Goal: Transaction & Acquisition: Purchase product/service

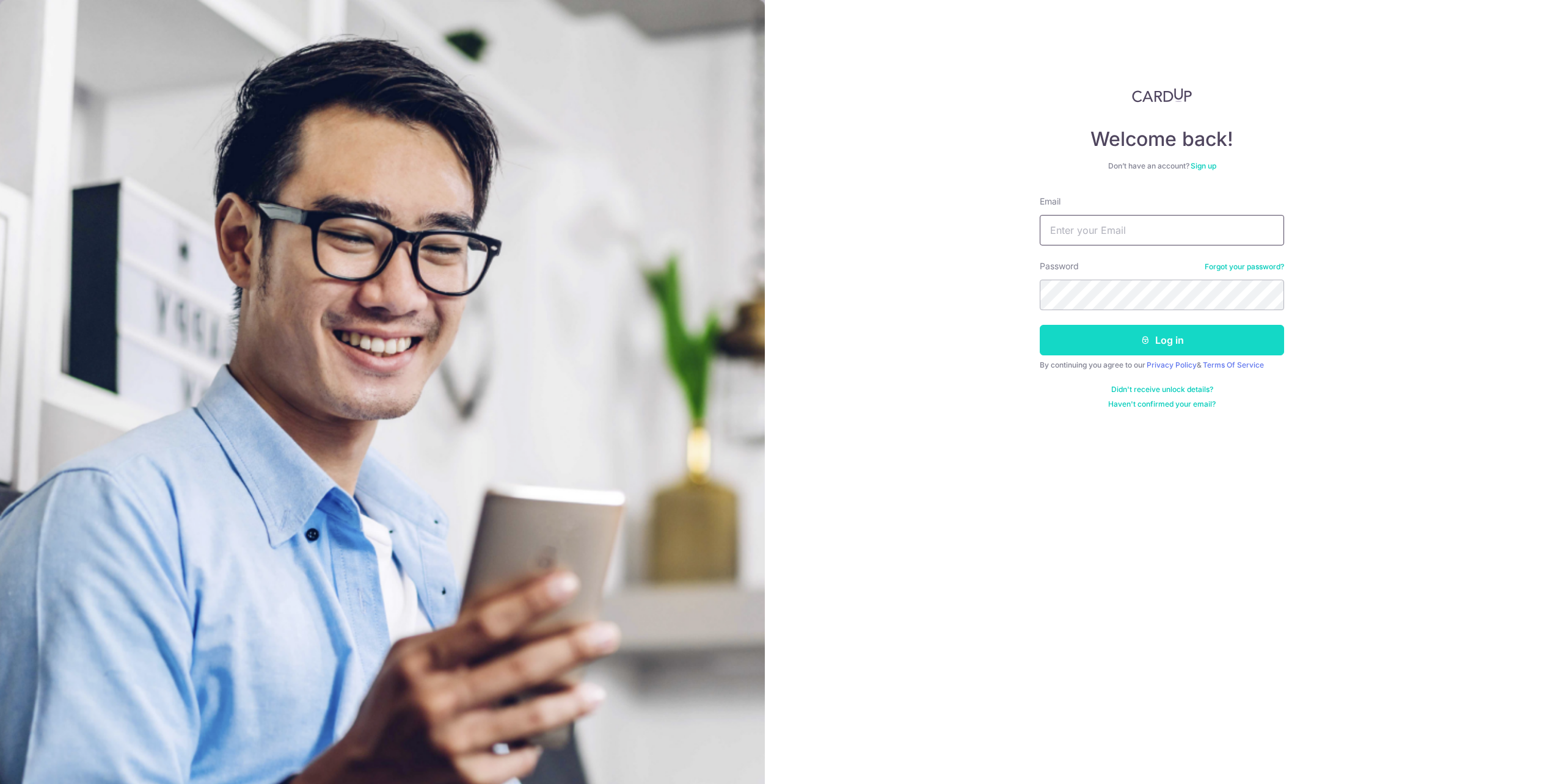
type input "[EMAIL_ADDRESS][DOMAIN_NAME]"
drag, startPoint x: 1169, startPoint y: 334, endPoint x: 1165, endPoint y: 323, distance: 11.7
click at [1170, 334] on button "Log in" at bounding box center [1162, 340] width 245 height 31
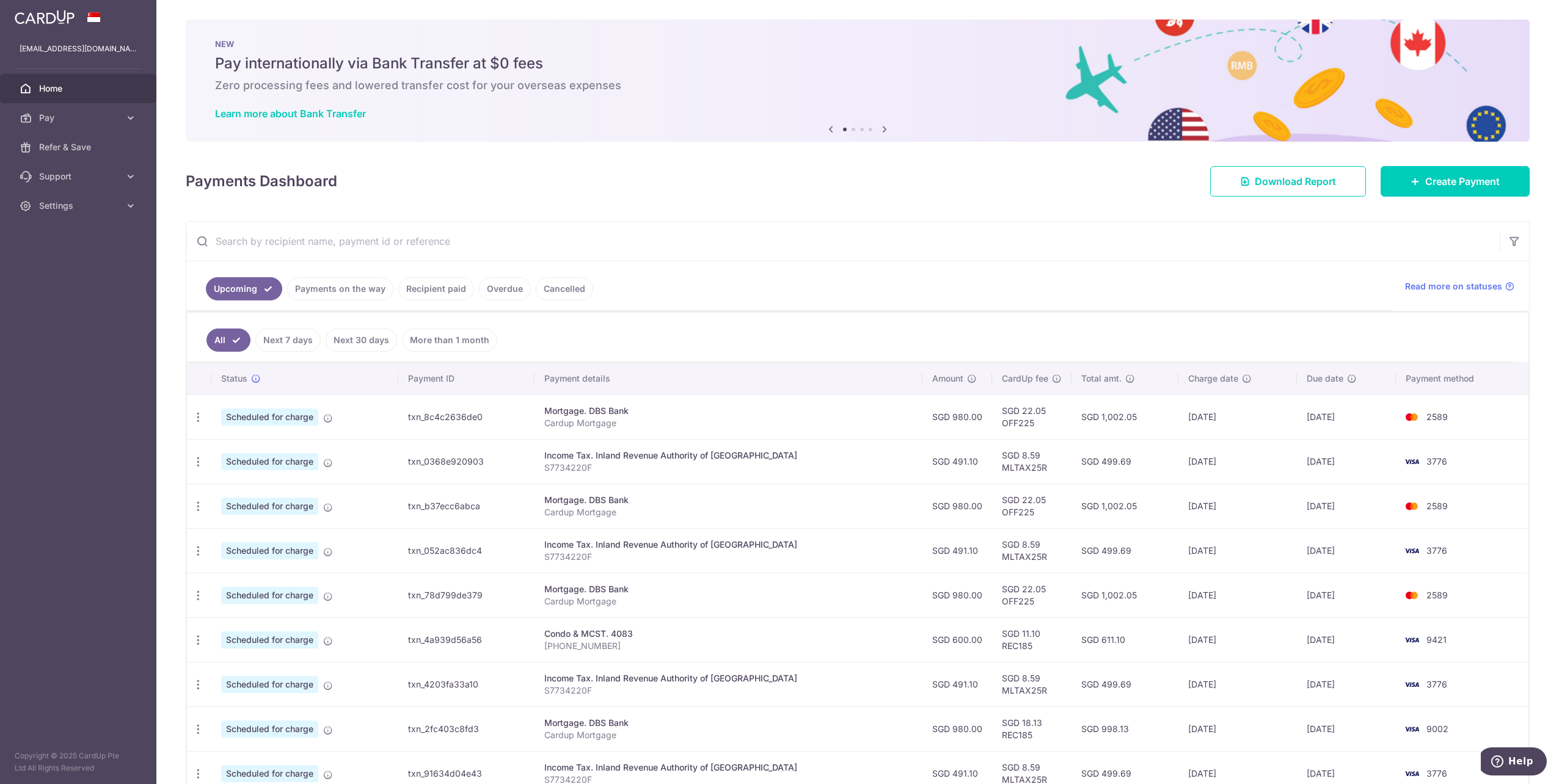
click at [789, 331] on ul "All Next 7 days Next 30 days More than 1 month" at bounding box center [851, 337] width 1327 height 50
click at [202, 414] on icon "button" at bounding box center [199, 418] width 13 height 13
click at [278, 449] on span "Update payment" at bounding box center [263, 451] width 83 height 15
radio input "true"
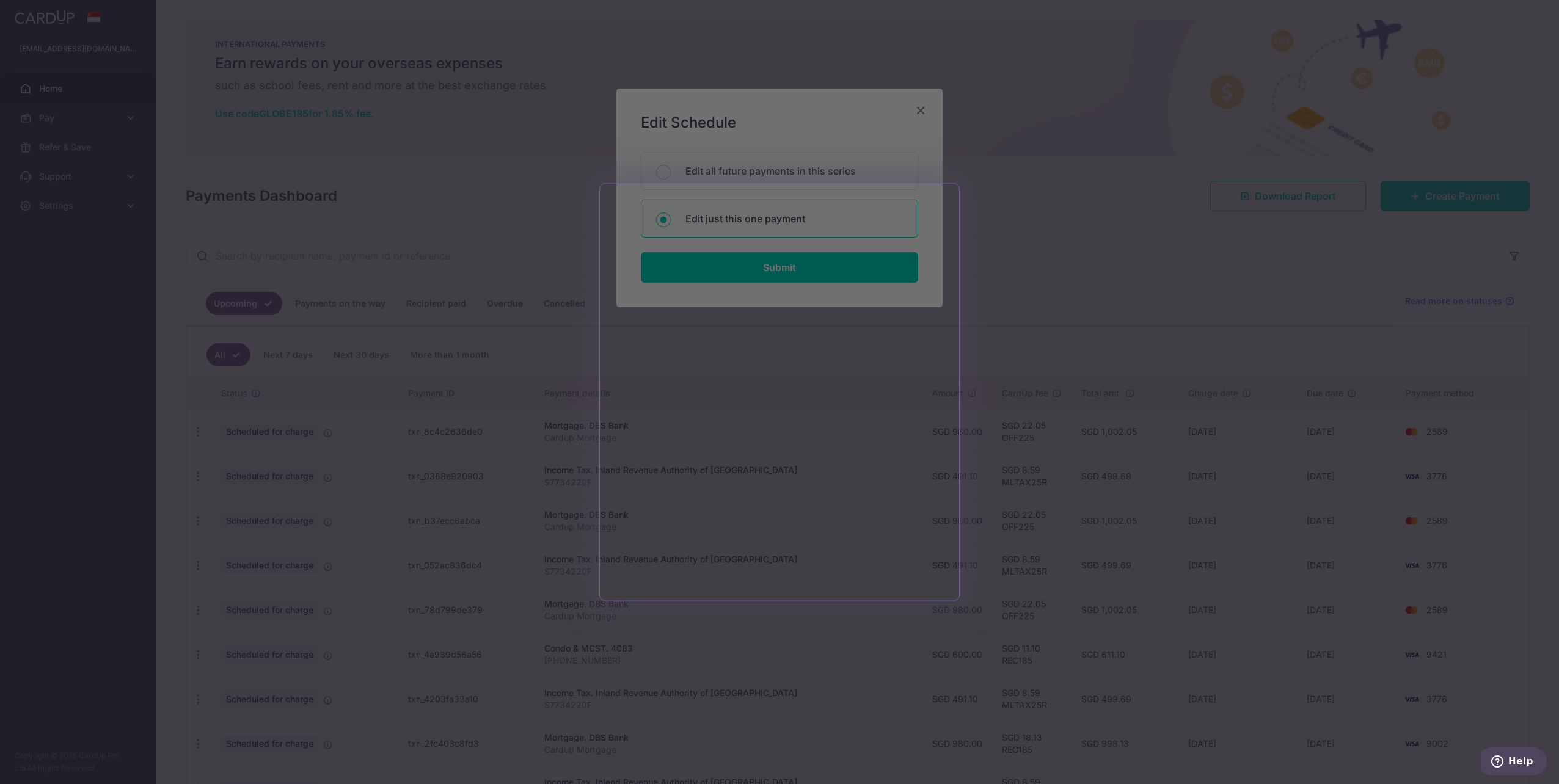
click at [1065, 287] on div at bounding box center [787, 396] width 1575 height 792
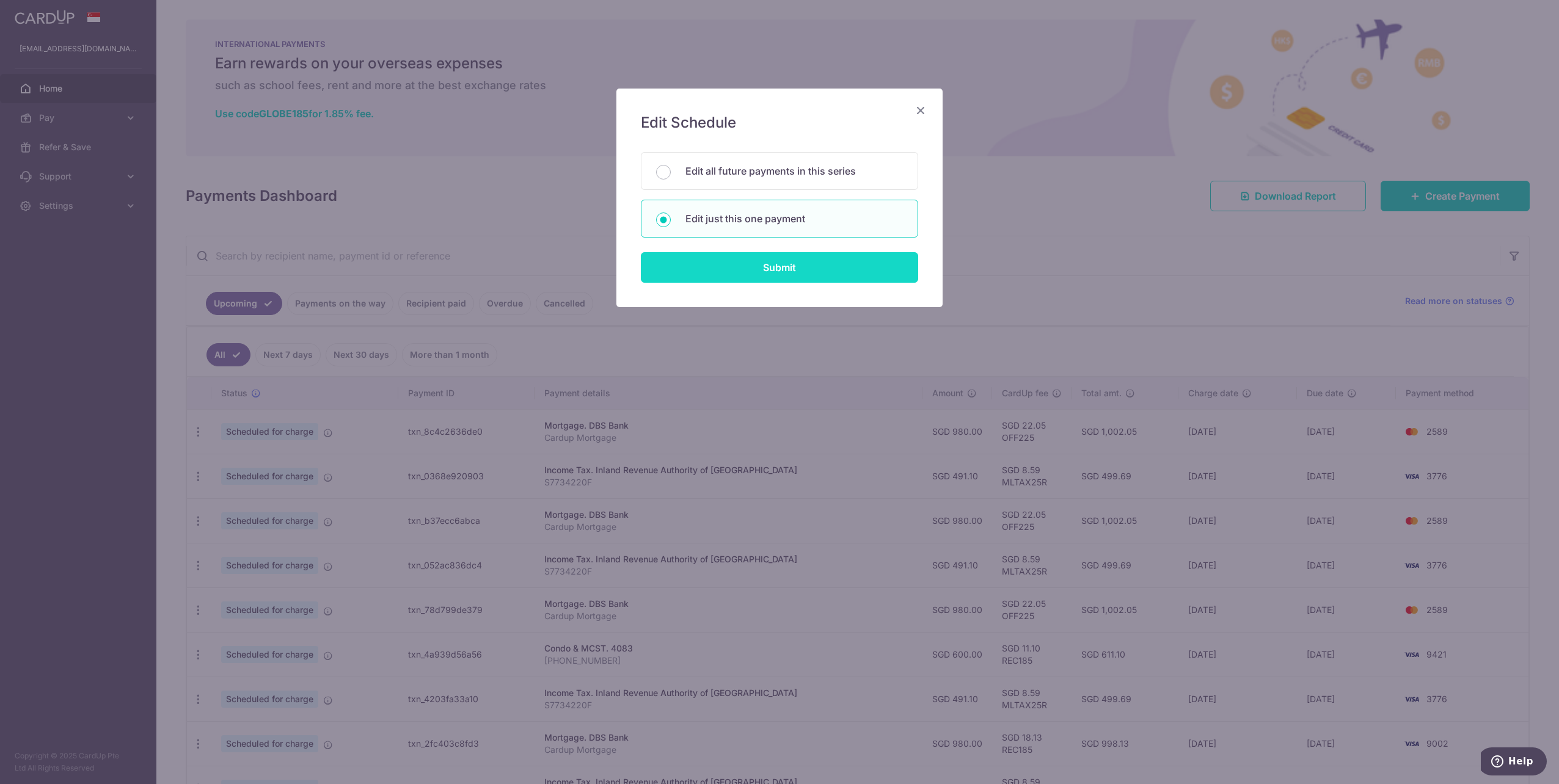
click at [768, 267] on input "Submit" at bounding box center [780, 267] width 277 height 31
radio input "true"
type input "980.00"
type input "20/08/2025"
type input "Cardup Mortgage"
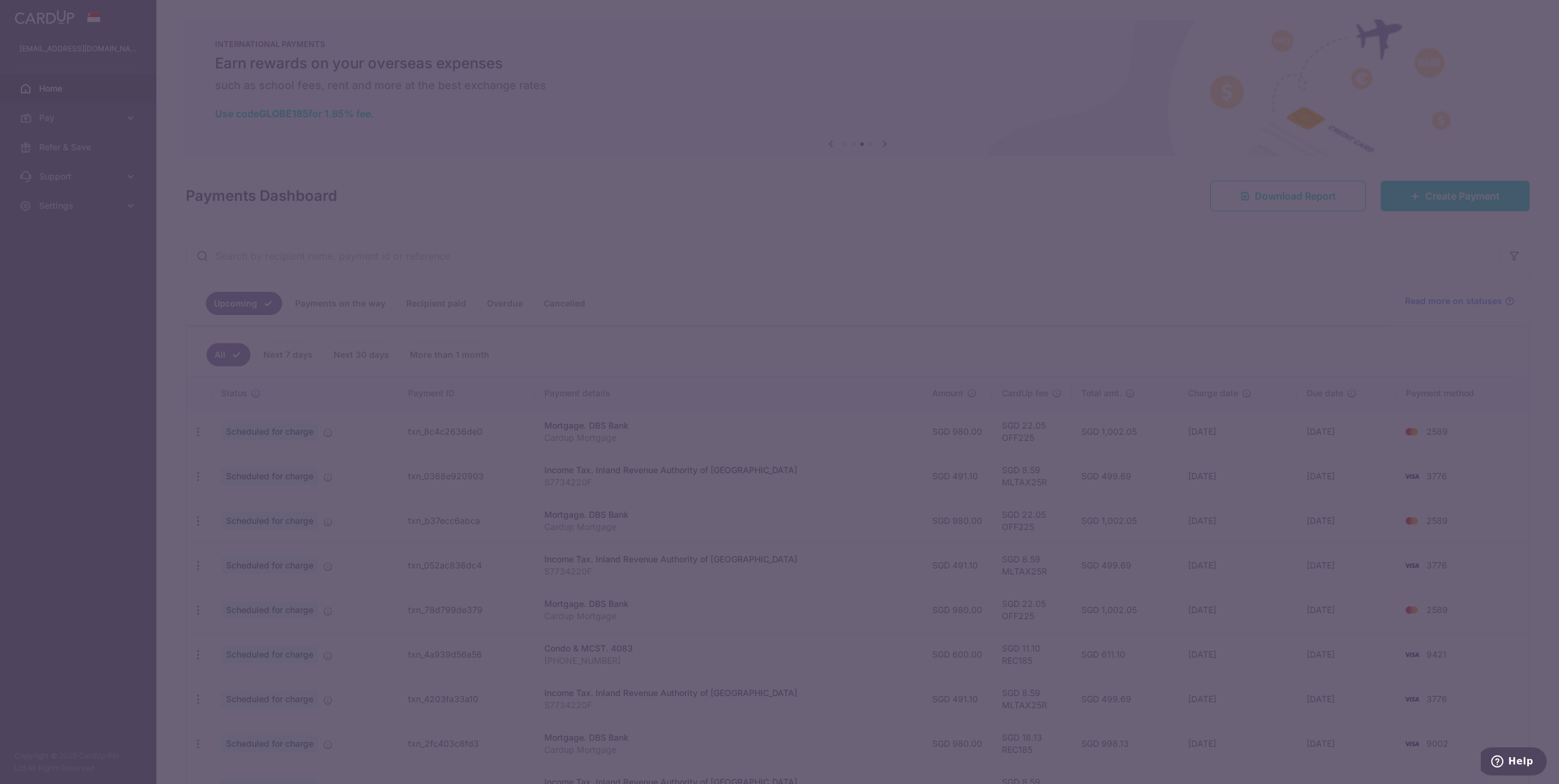
type input "OFF225"
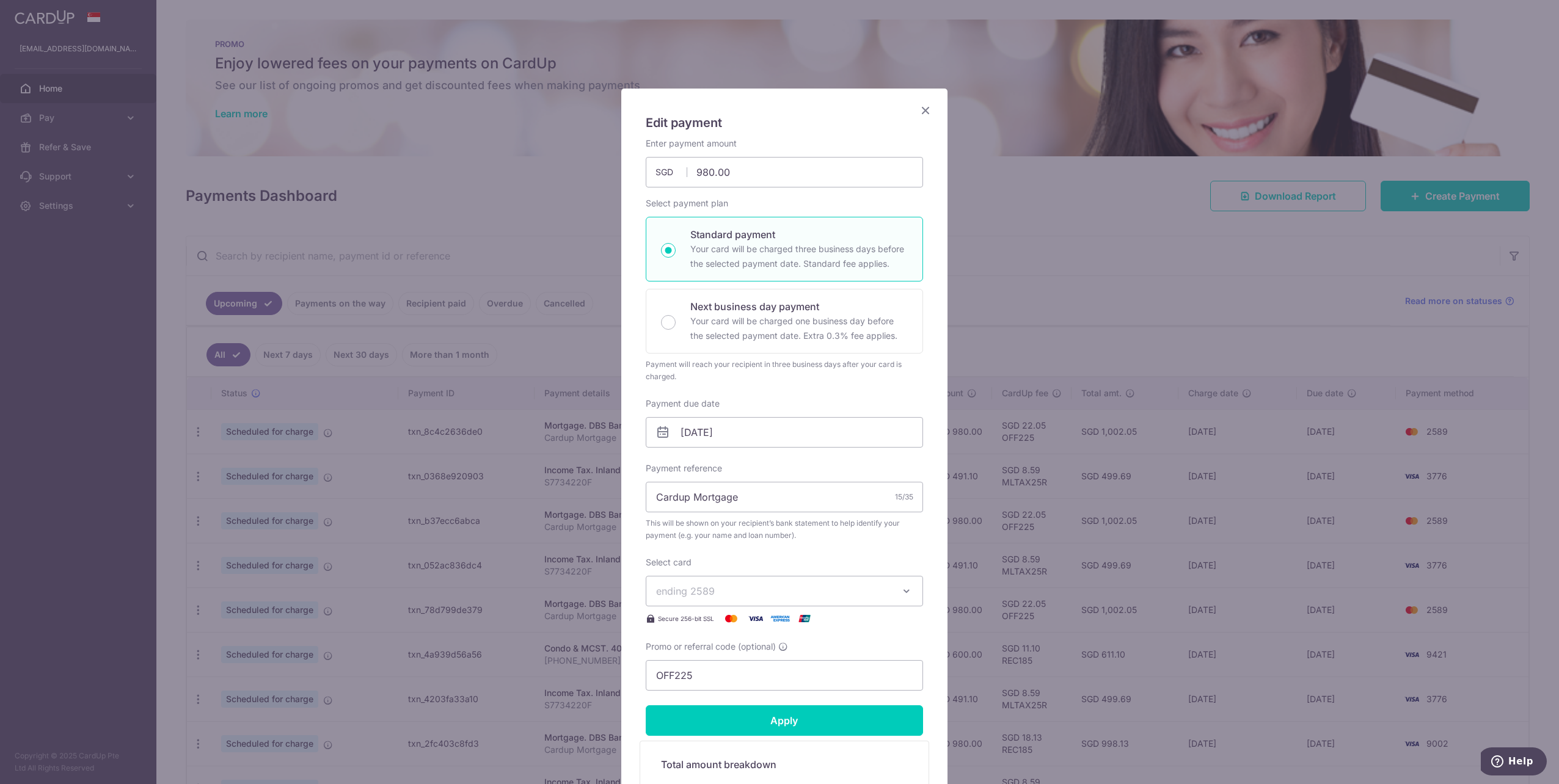
click at [845, 596] on span "ending 2589" at bounding box center [773, 591] width 234 height 15
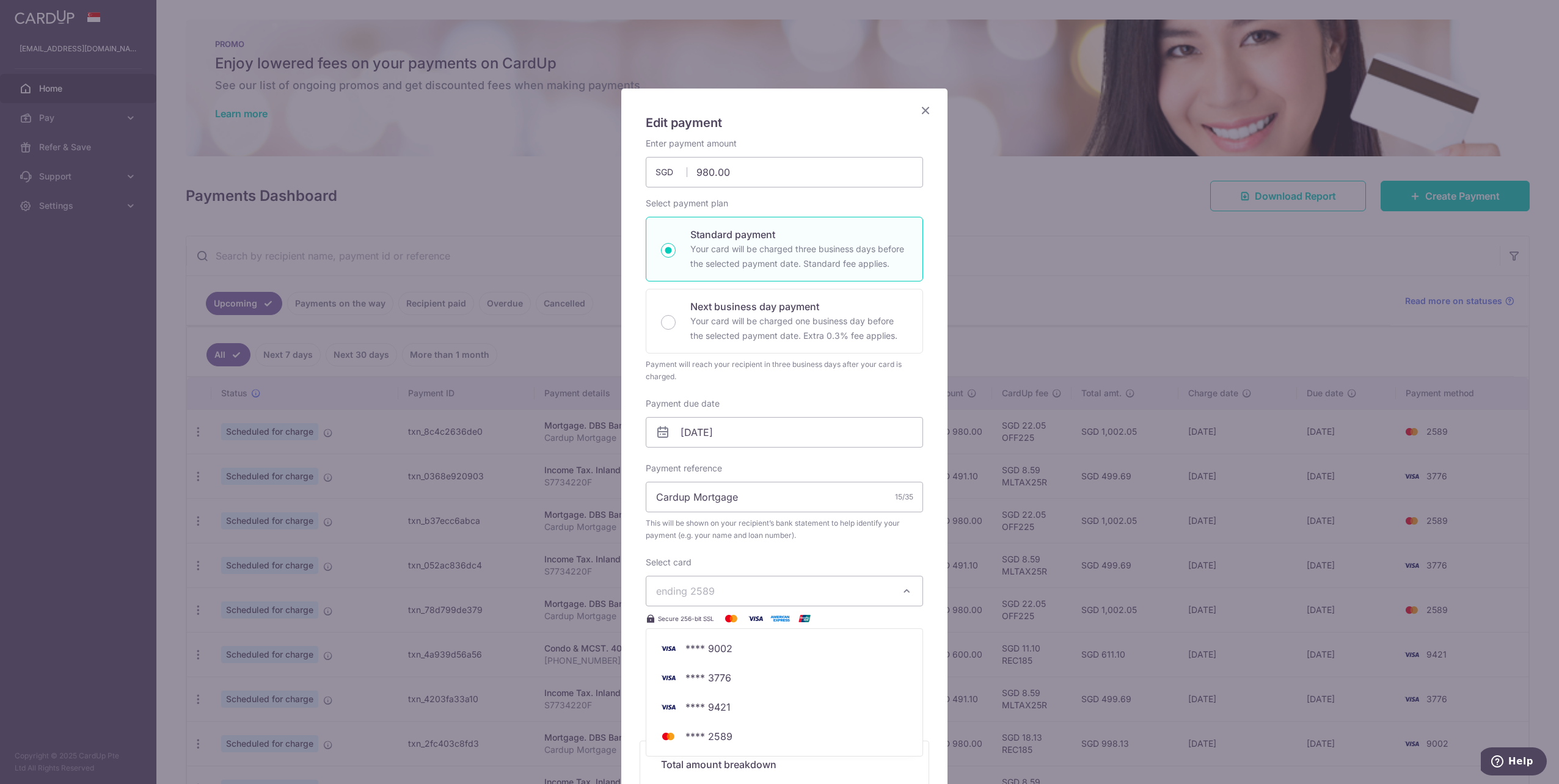
click at [747, 618] on img at bounding box center [756, 619] width 24 height 15
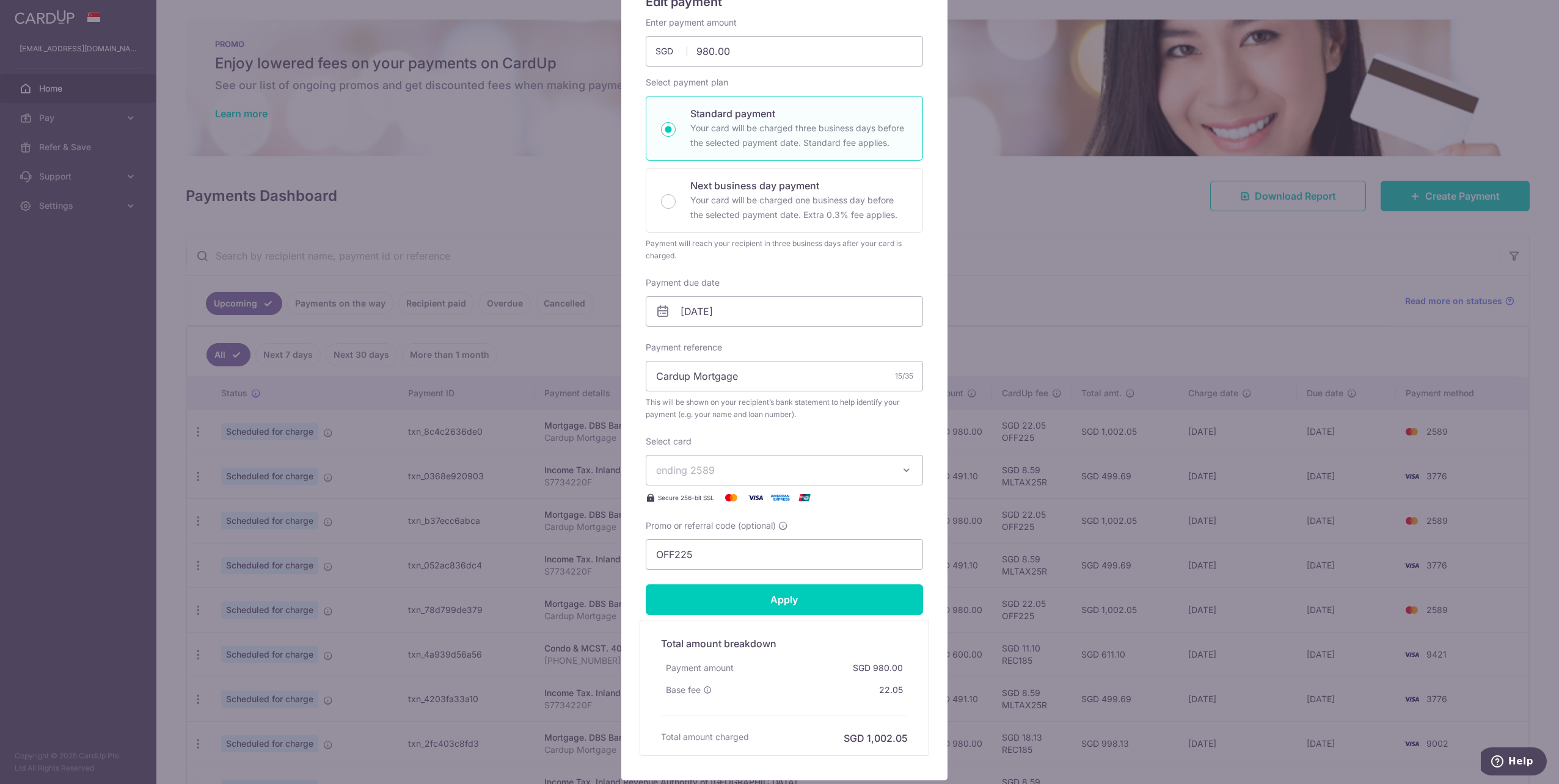
scroll to position [122, 0]
drag, startPoint x: 79, startPoint y: 422, endPoint x: 73, endPoint y: 416, distance: 8.5
click at [73, 416] on div "Edit payment By clicking apply, you will make changes to all payments to DBS Ba…" at bounding box center [780, 392] width 1559 height 784
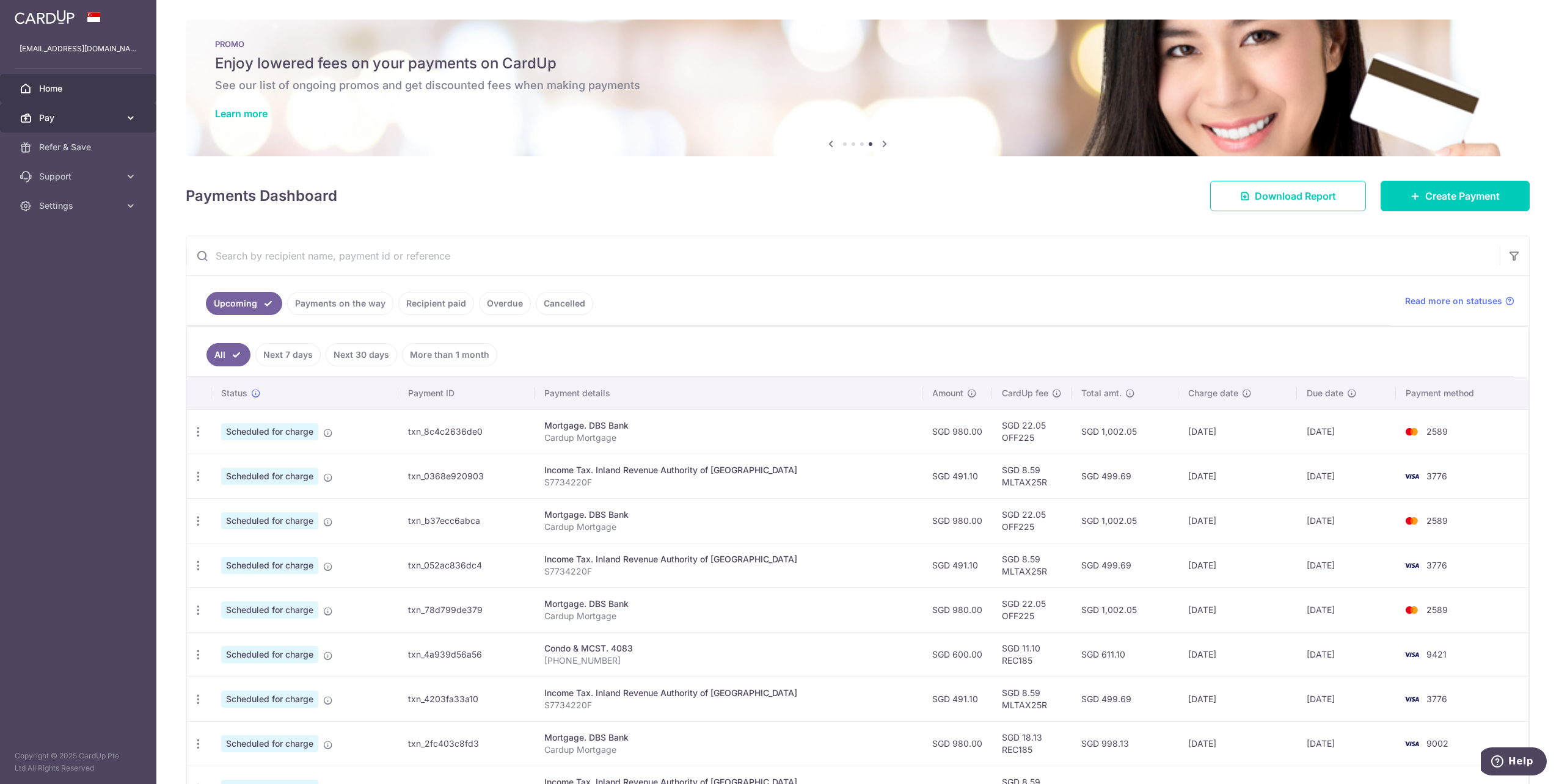
click at [134, 132] on link "Pay" at bounding box center [78, 117] width 156 height 29
click at [75, 207] on span "Cards" at bounding box center [80, 205] width 81 height 12
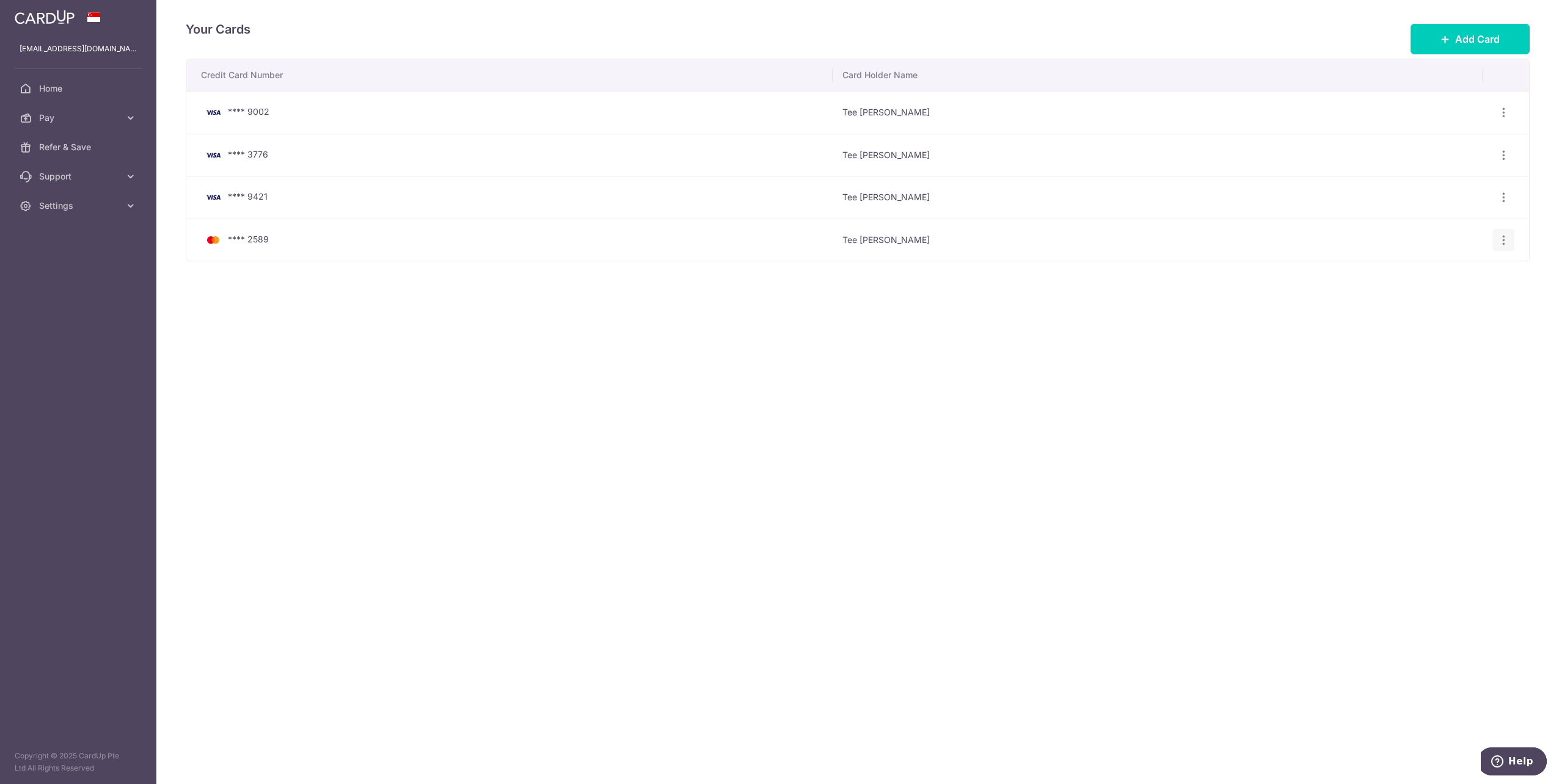
click at [1509, 244] on div "View/Edit Delete" at bounding box center [1504, 241] width 22 height 22
click at [1504, 119] on icon "button" at bounding box center [1504, 112] width 13 height 13
click at [1433, 301] on span "Delete" at bounding box center [1462, 303] width 83 height 15
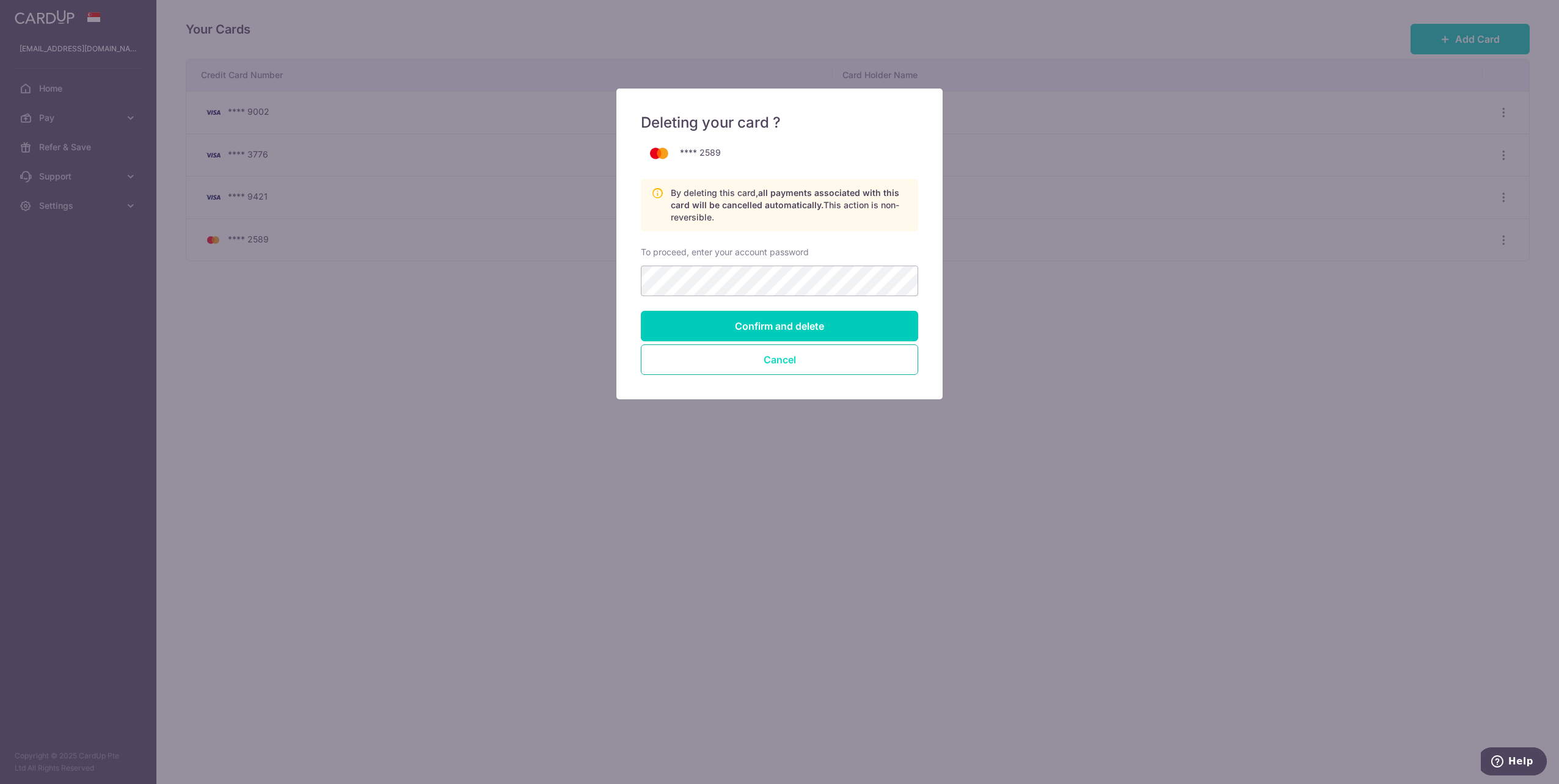
click at [840, 365] on button "Cancel" at bounding box center [780, 360] width 277 height 31
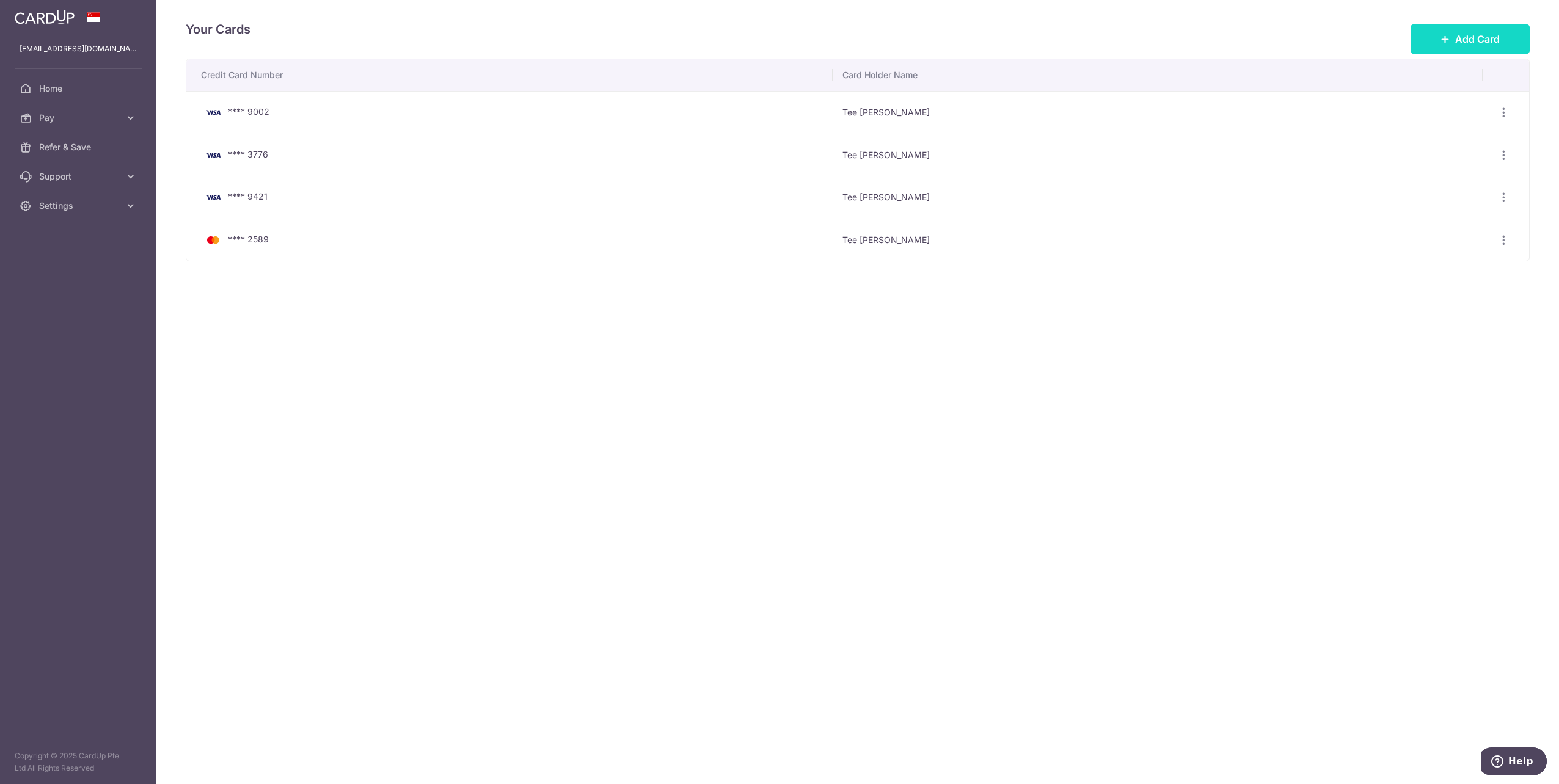
click at [1474, 51] on button "Add Card" at bounding box center [1470, 38] width 119 height 31
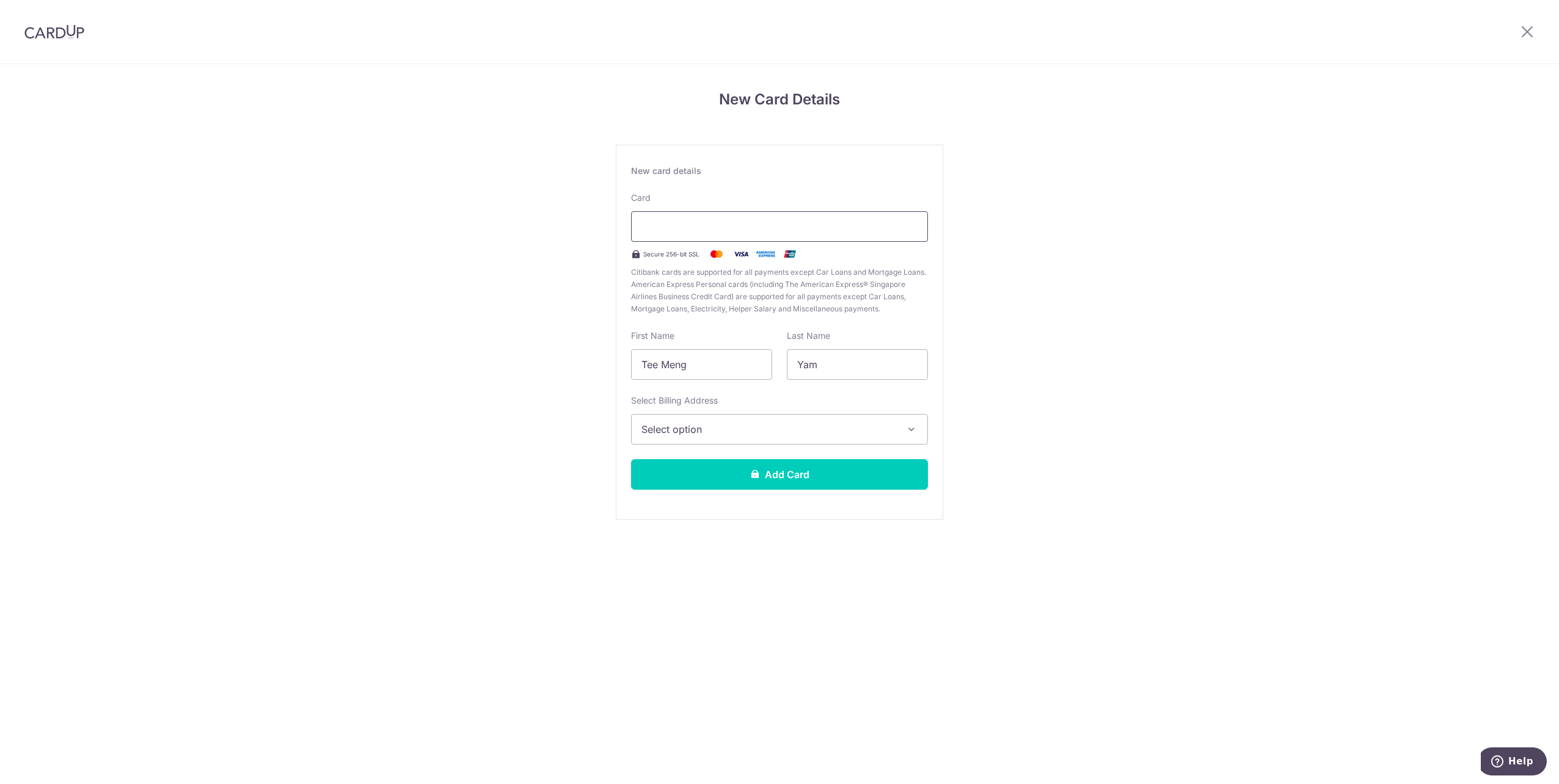
click at [684, 216] on div at bounding box center [780, 227] width 297 height 31
click at [716, 371] on input "Tee Meng" at bounding box center [702, 364] width 141 height 31
click at [679, 427] on span "Select option" at bounding box center [768, 430] width 254 height 15
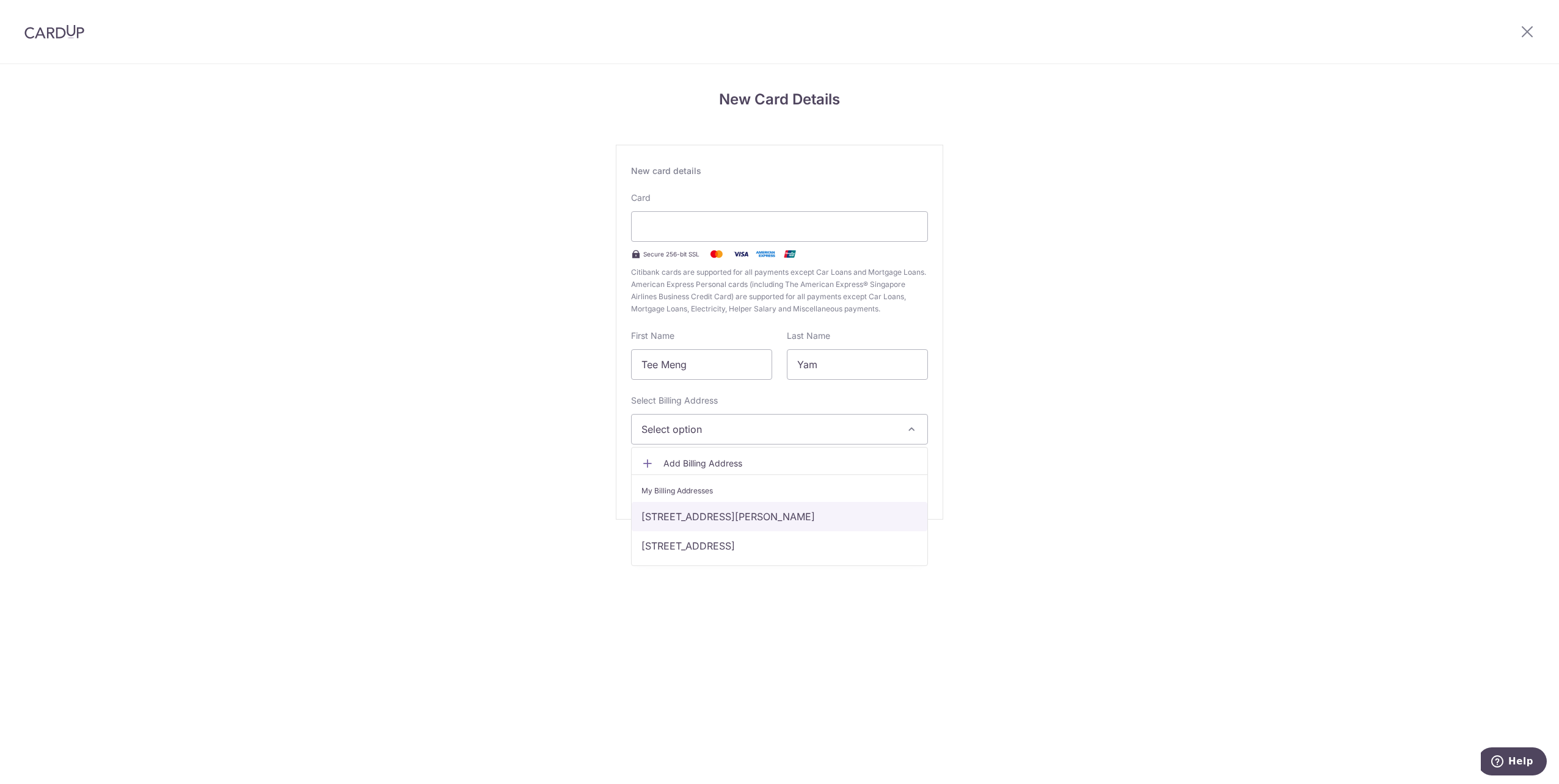
click at [688, 520] on link "455 sims avenue, #06-06, Singapore, Singapore-387607" at bounding box center [780, 516] width 296 height 29
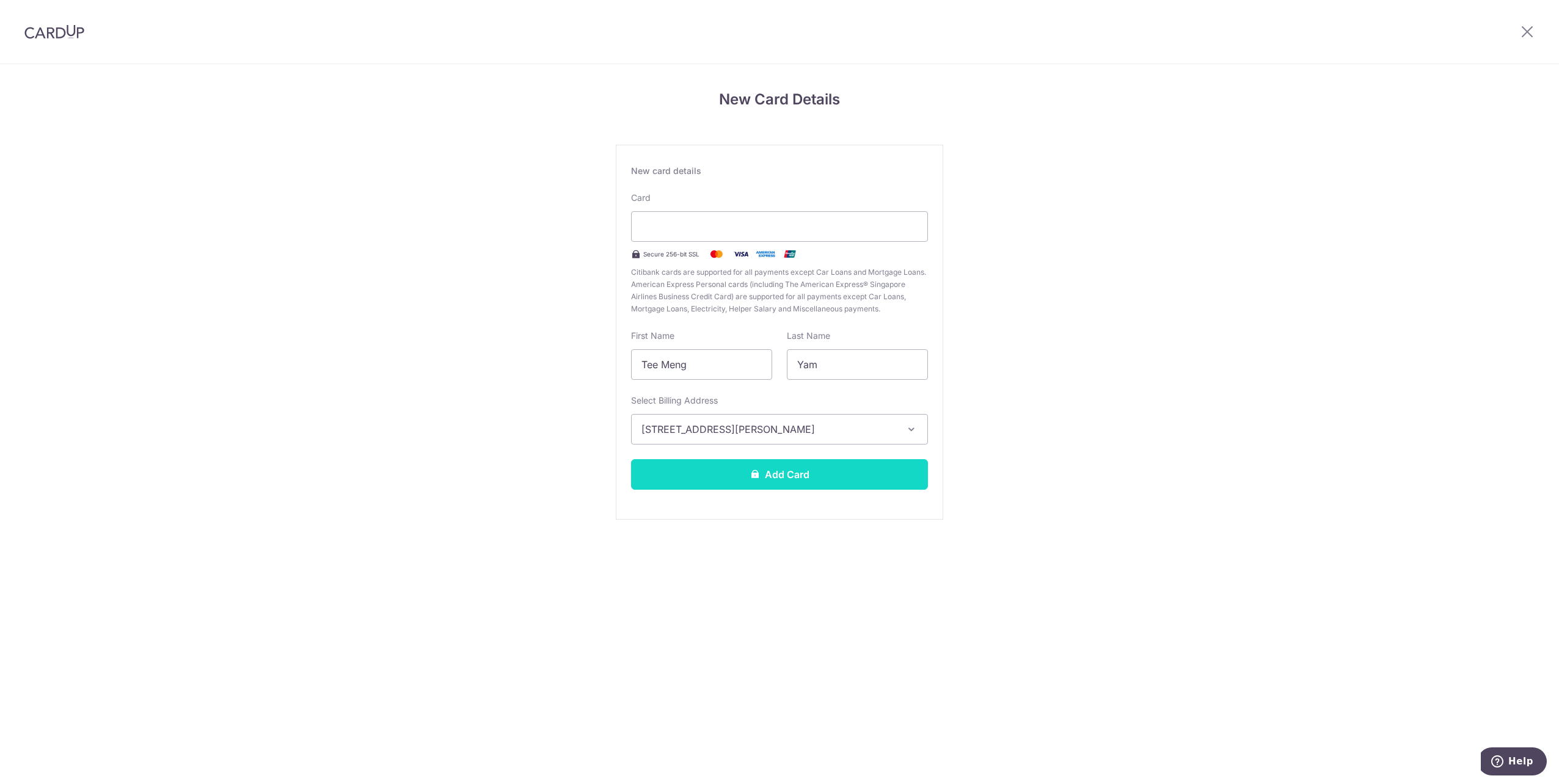
click at [802, 467] on button "Add Card" at bounding box center [780, 474] width 297 height 31
click at [824, 463] on button "Add Card" at bounding box center [780, 474] width 297 height 31
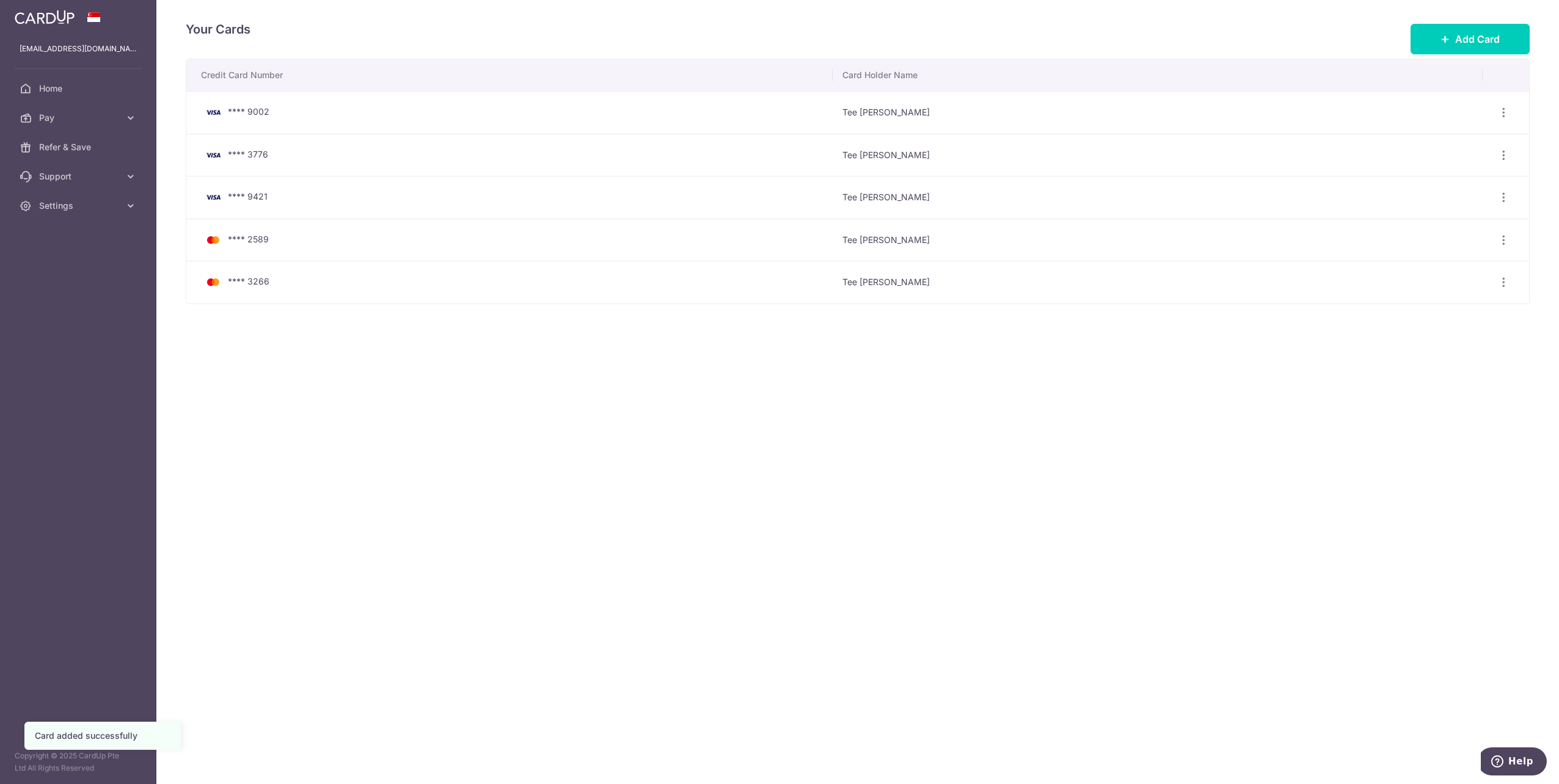
click at [290, 343] on div "Your Cards Add Card Credit Card Number Card Holder Name **** 9002 Tee [PERSON_N…" at bounding box center [857, 392] width 1403 height 784
click at [54, 87] on span "Home" at bounding box center [80, 88] width 81 height 12
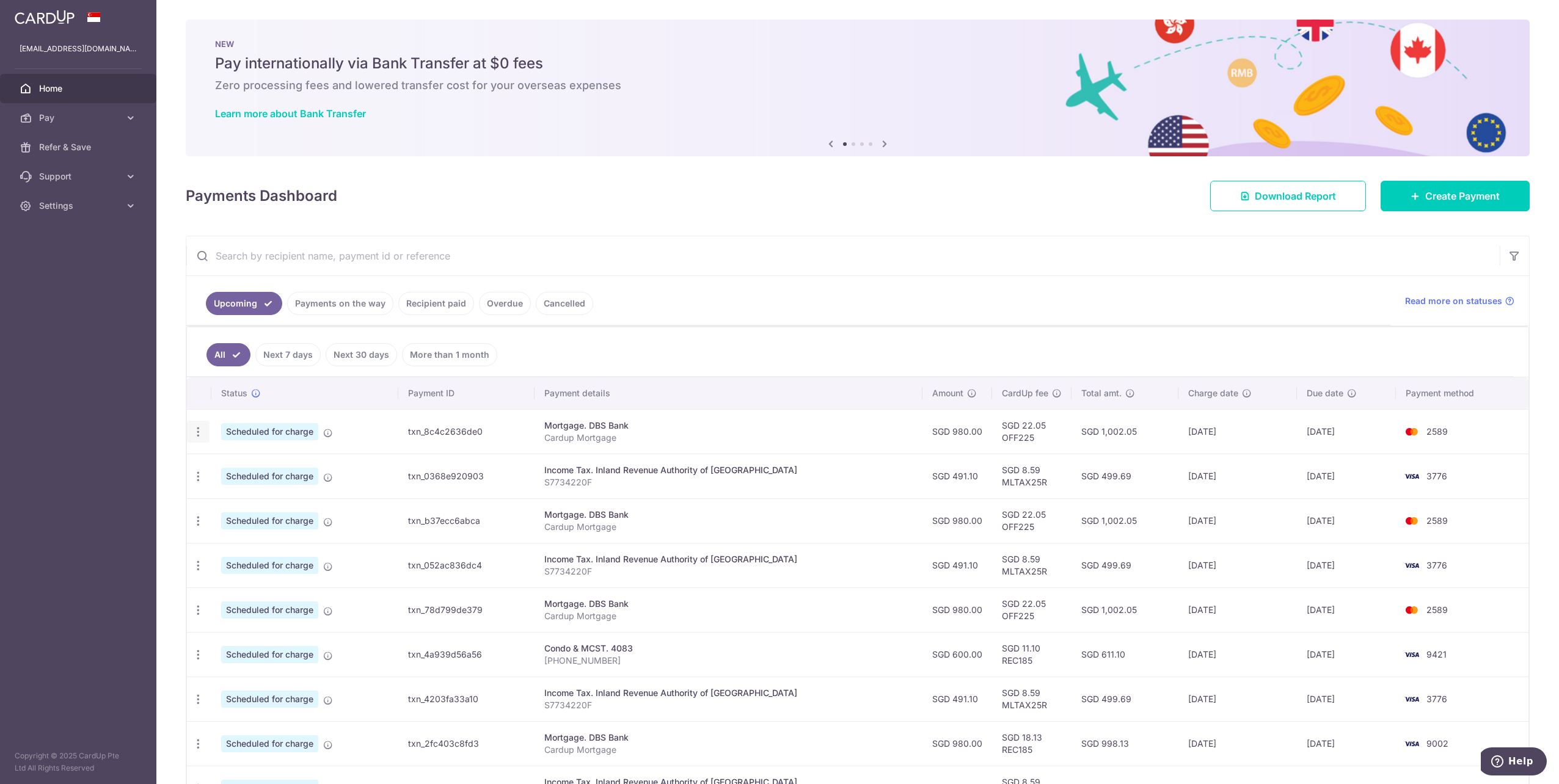
click at [200, 430] on icon "button" at bounding box center [199, 432] width 13 height 13
click at [262, 474] on link "Update payment" at bounding box center [251, 465] width 127 height 29
radio input "true"
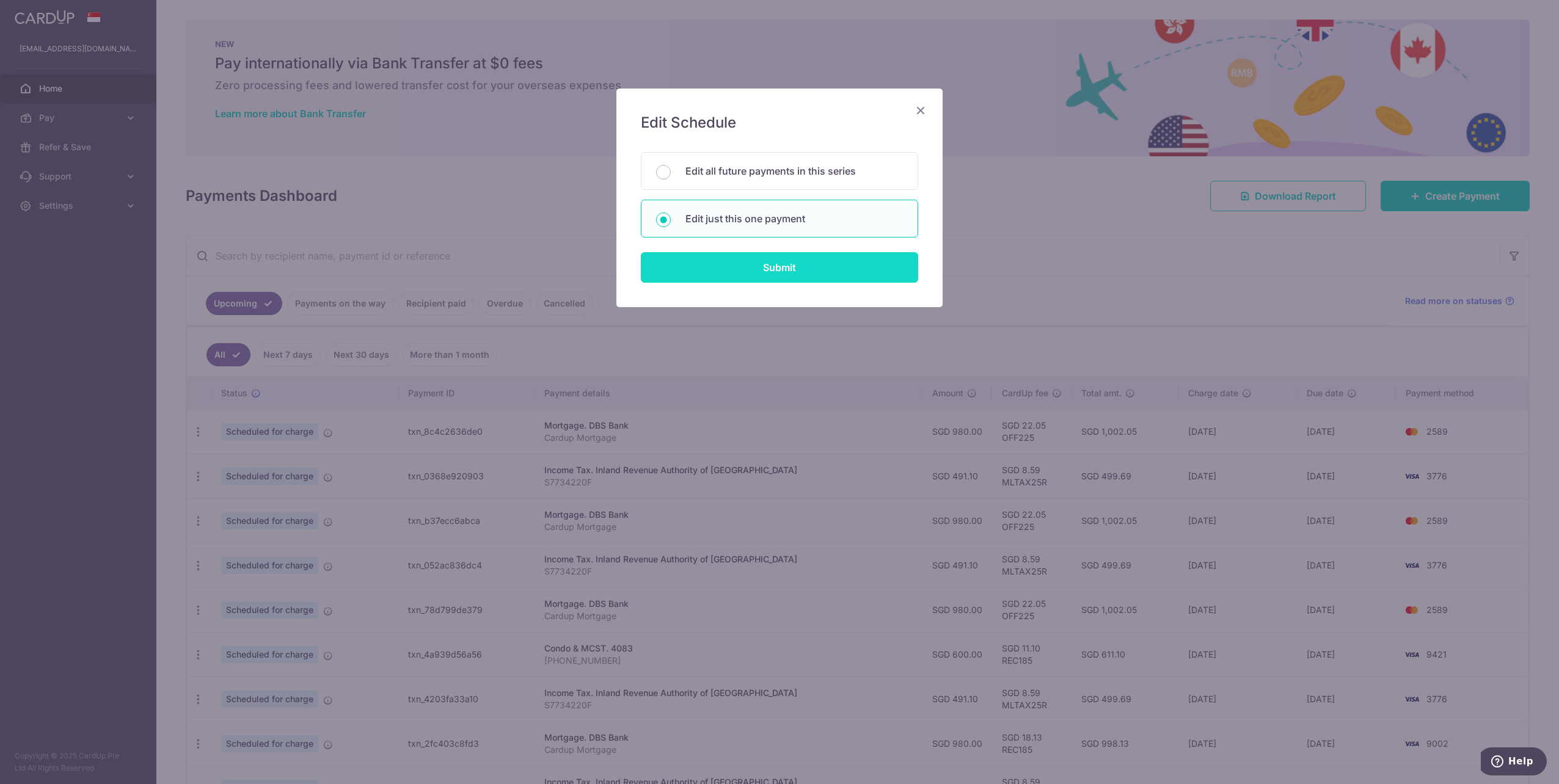
click at [779, 264] on input "Submit" at bounding box center [780, 267] width 277 height 31
radio input "true"
type input "980.00"
type input "20/08/2025"
type input "Cardup Mortgage"
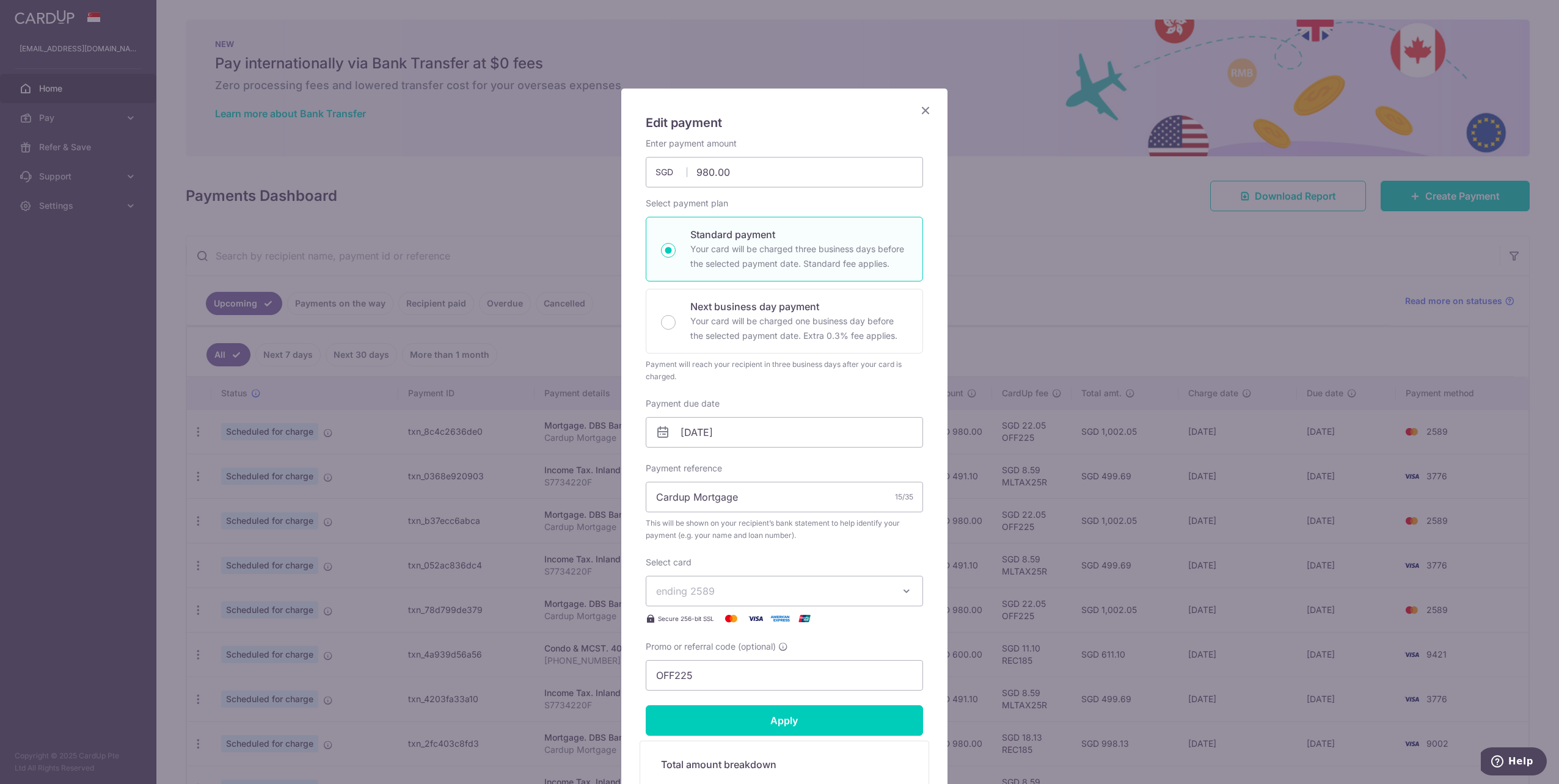
click at [736, 584] on span "ending 2589" at bounding box center [773, 591] width 234 height 15
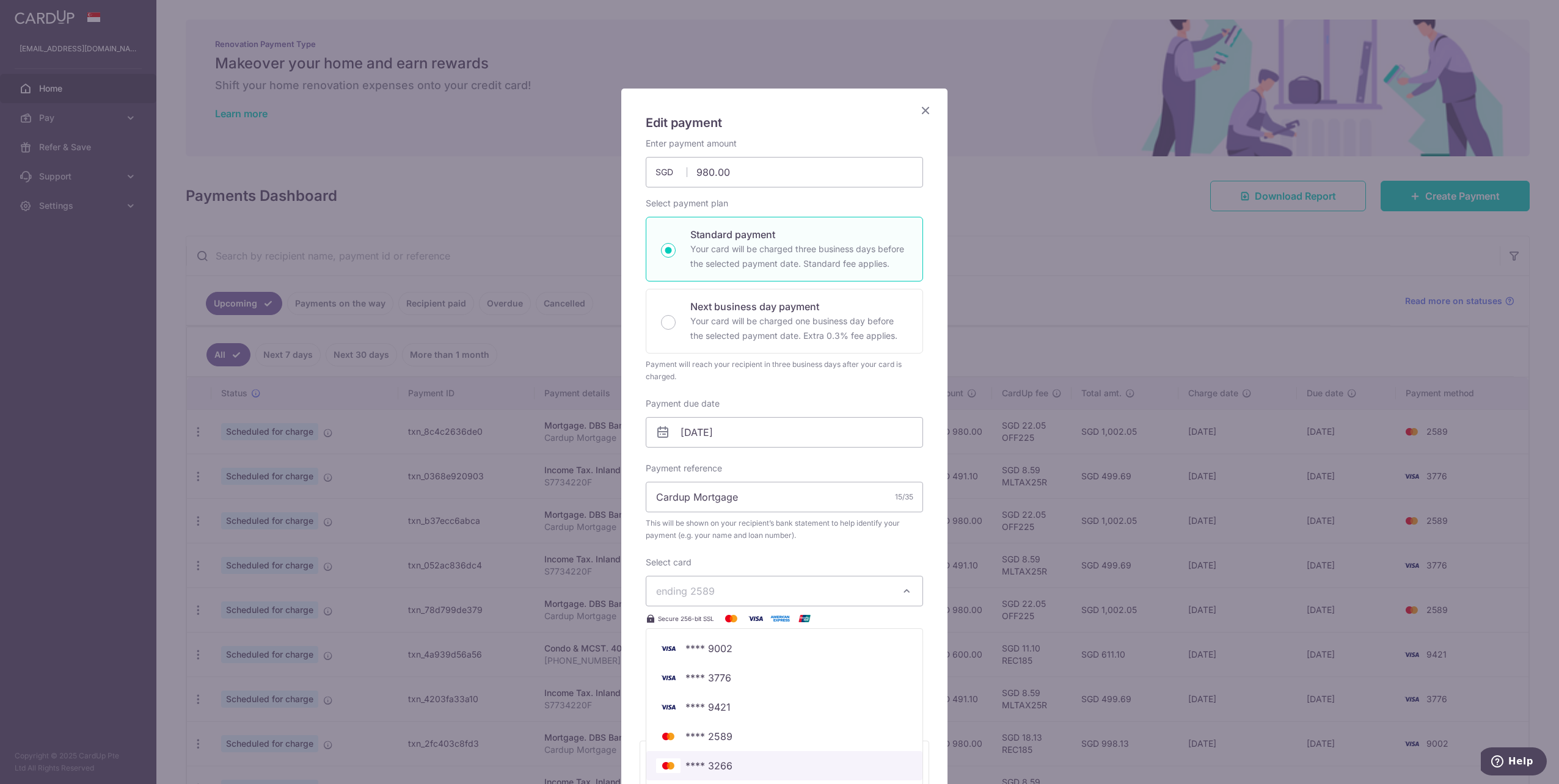
click at [727, 771] on span "**** 3266" at bounding box center [709, 766] width 47 height 15
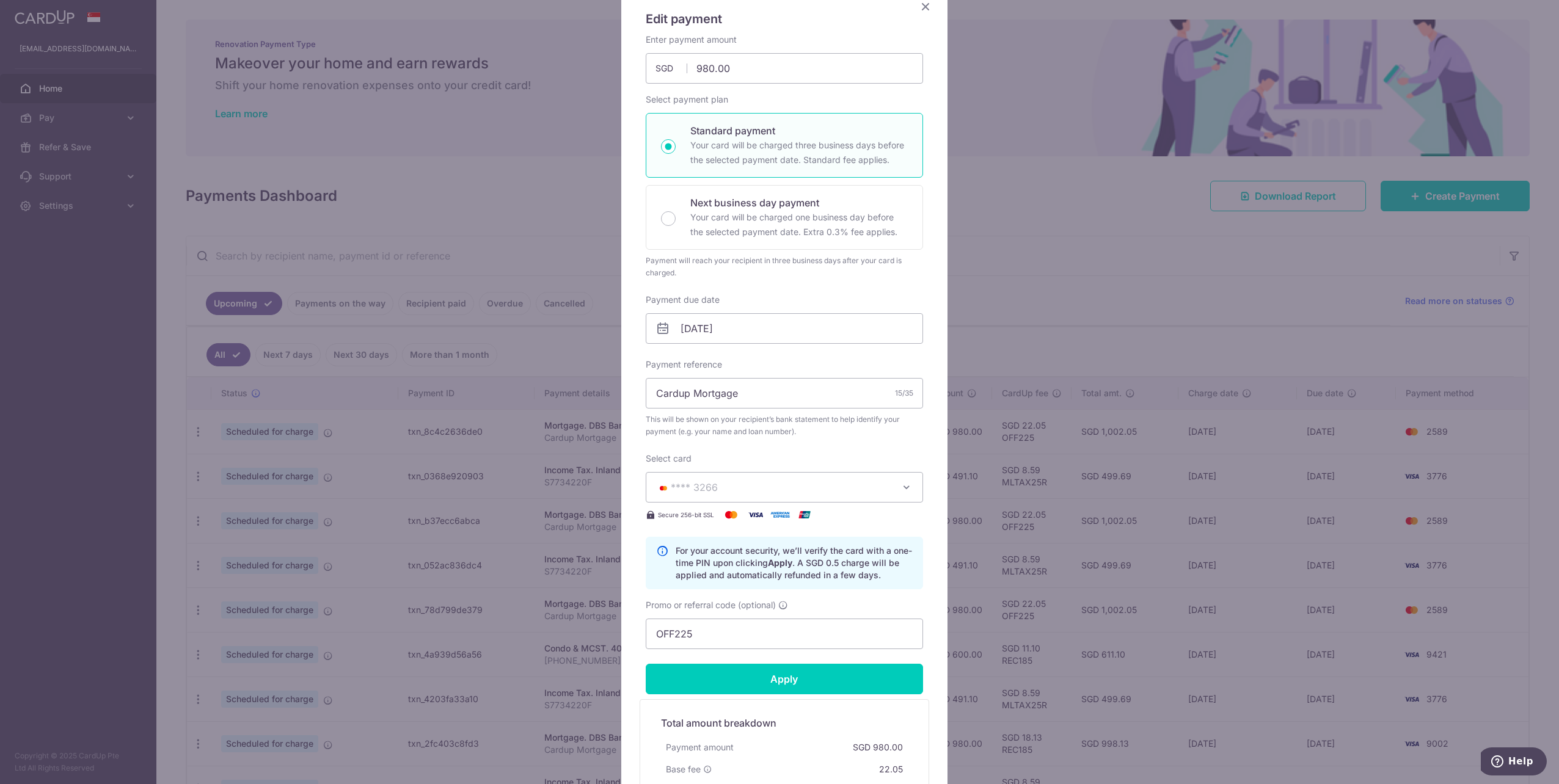
scroll to position [122, 0]
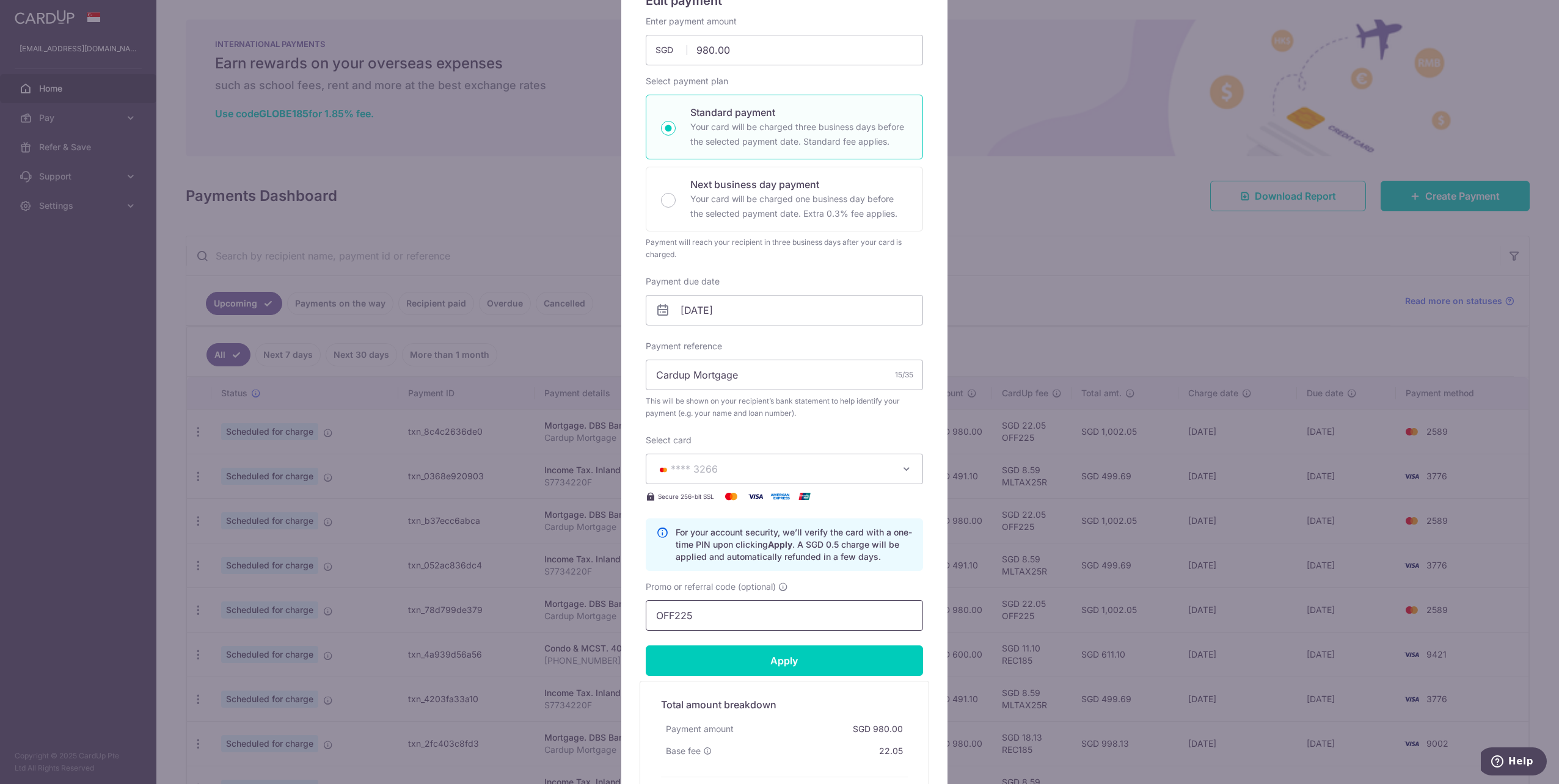
click at [708, 624] on input "OFF225" at bounding box center [784, 615] width 277 height 31
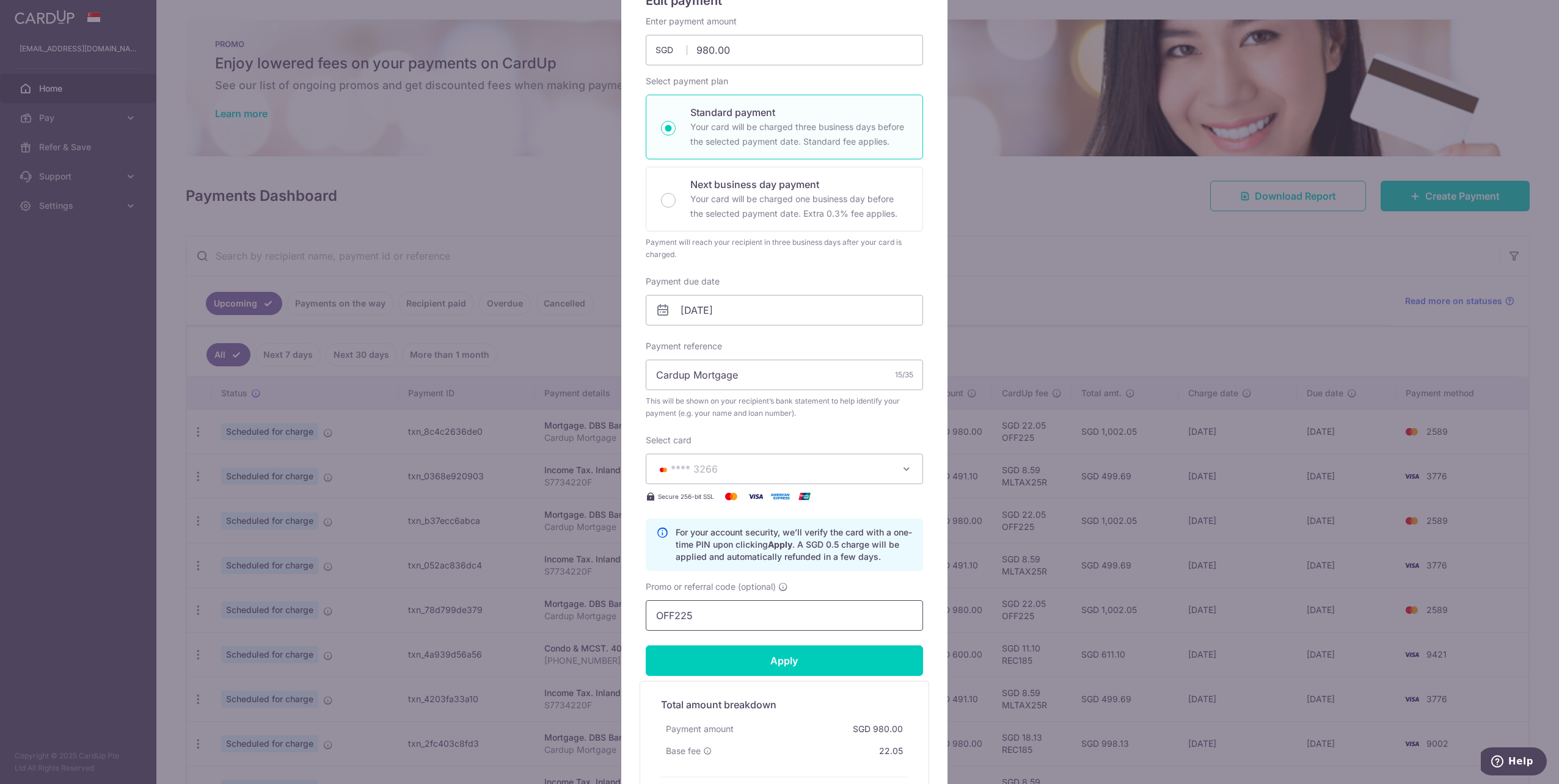
drag, startPoint x: 705, startPoint y: 619, endPoint x: 584, endPoint y: 607, distance: 121.6
click at [584, 607] on div "Edit payment By clicking apply, you will make changes to all payments to DBS Ba…" at bounding box center [780, 392] width 1559 height 784
type input "OFF225"
click at [789, 660] on input "Apply" at bounding box center [784, 660] width 277 height 31
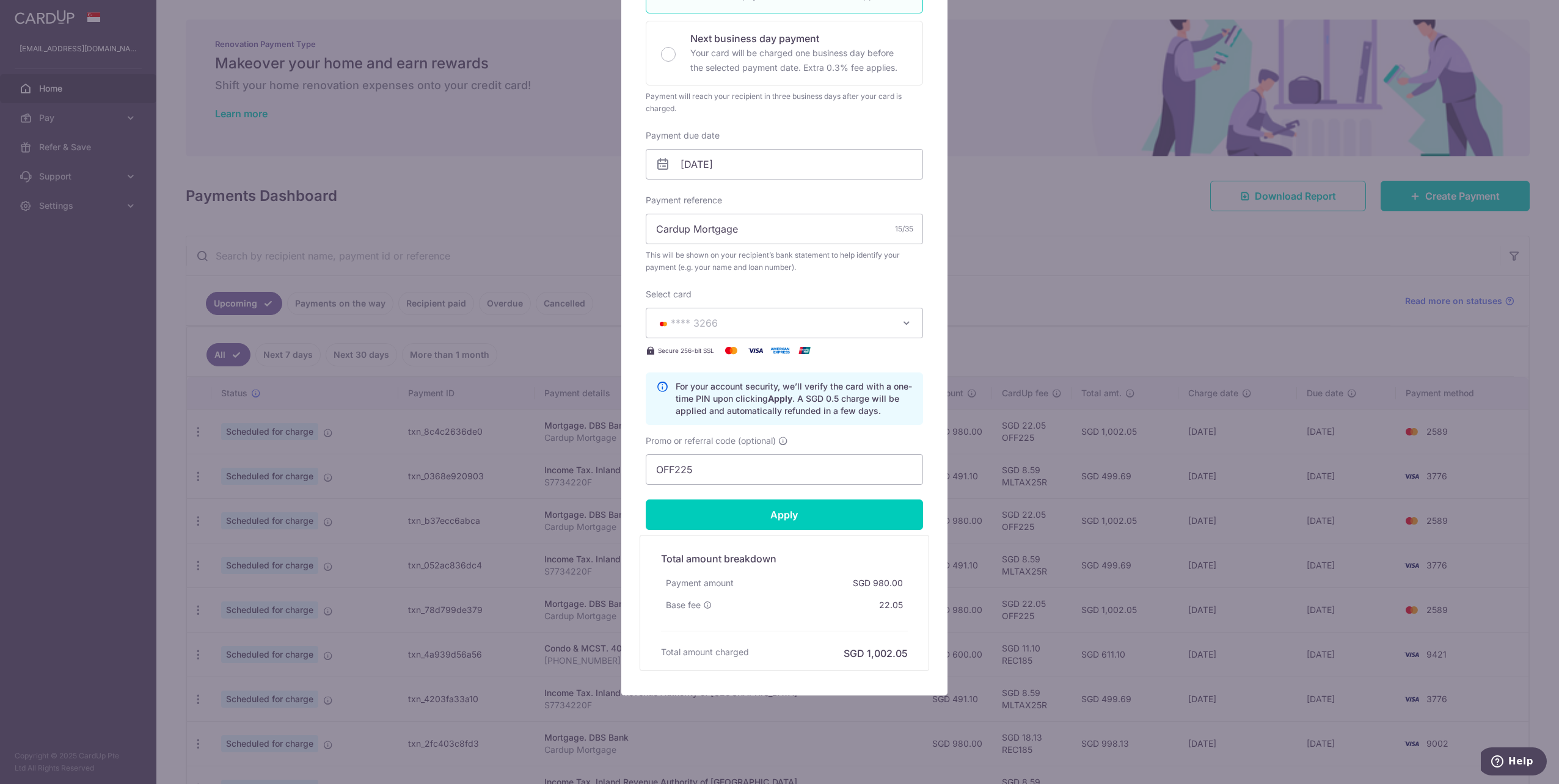
type input "Successfully Applied"
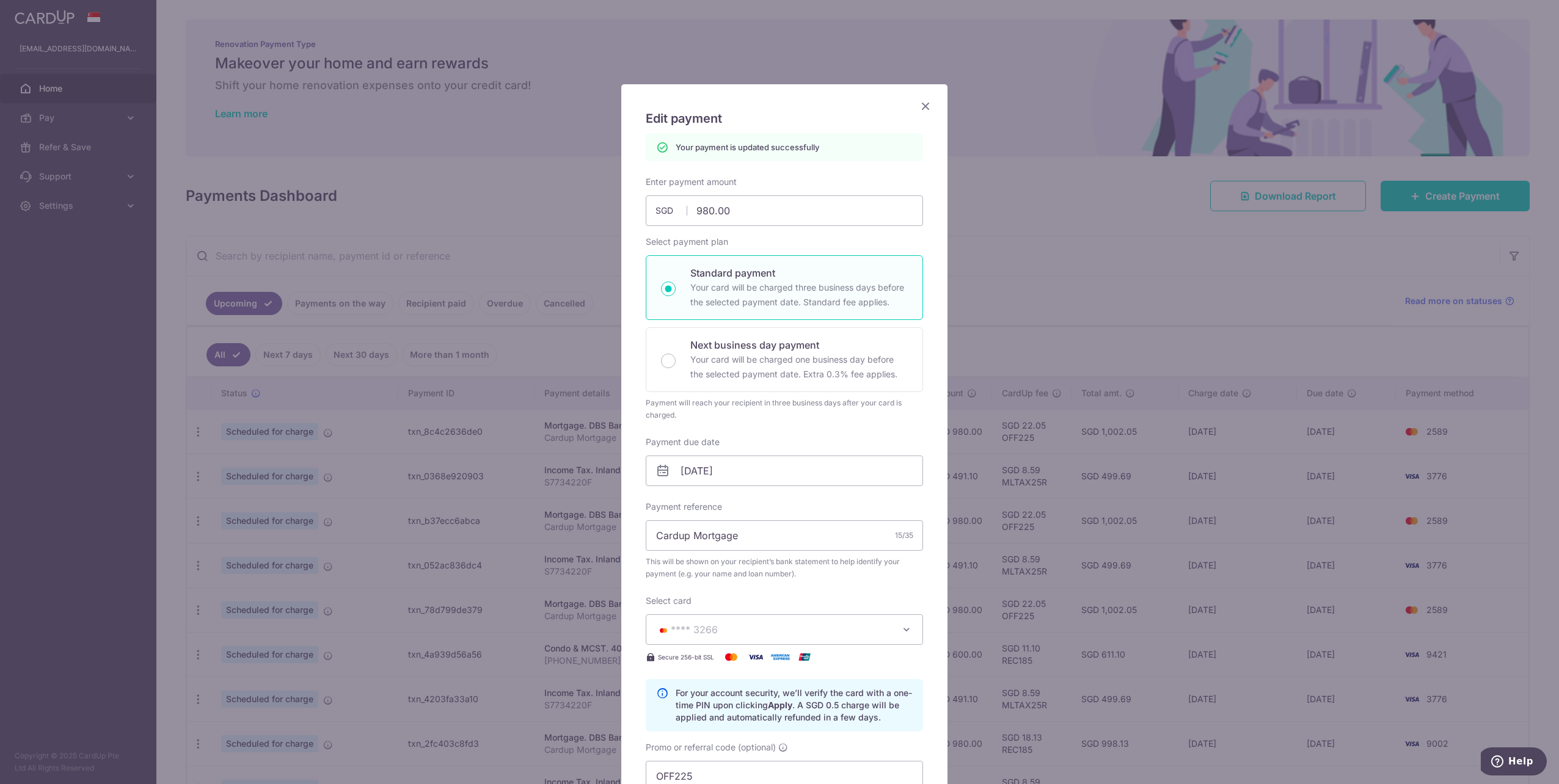
scroll to position [0, 0]
click at [924, 109] on icon "Close" at bounding box center [926, 111] width 15 height 15
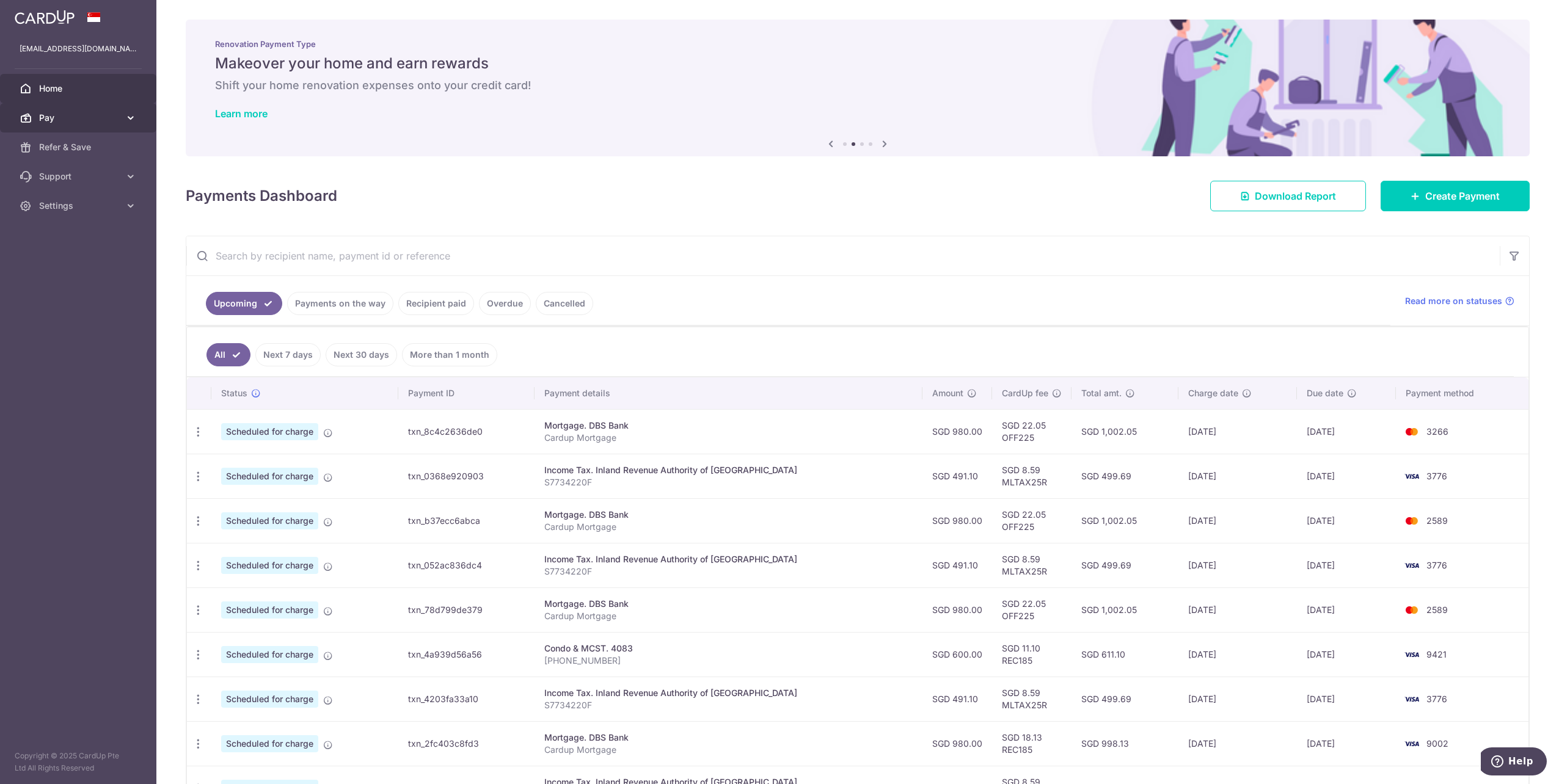
click at [106, 112] on span "Pay" at bounding box center [80, 117] width 81 height 12
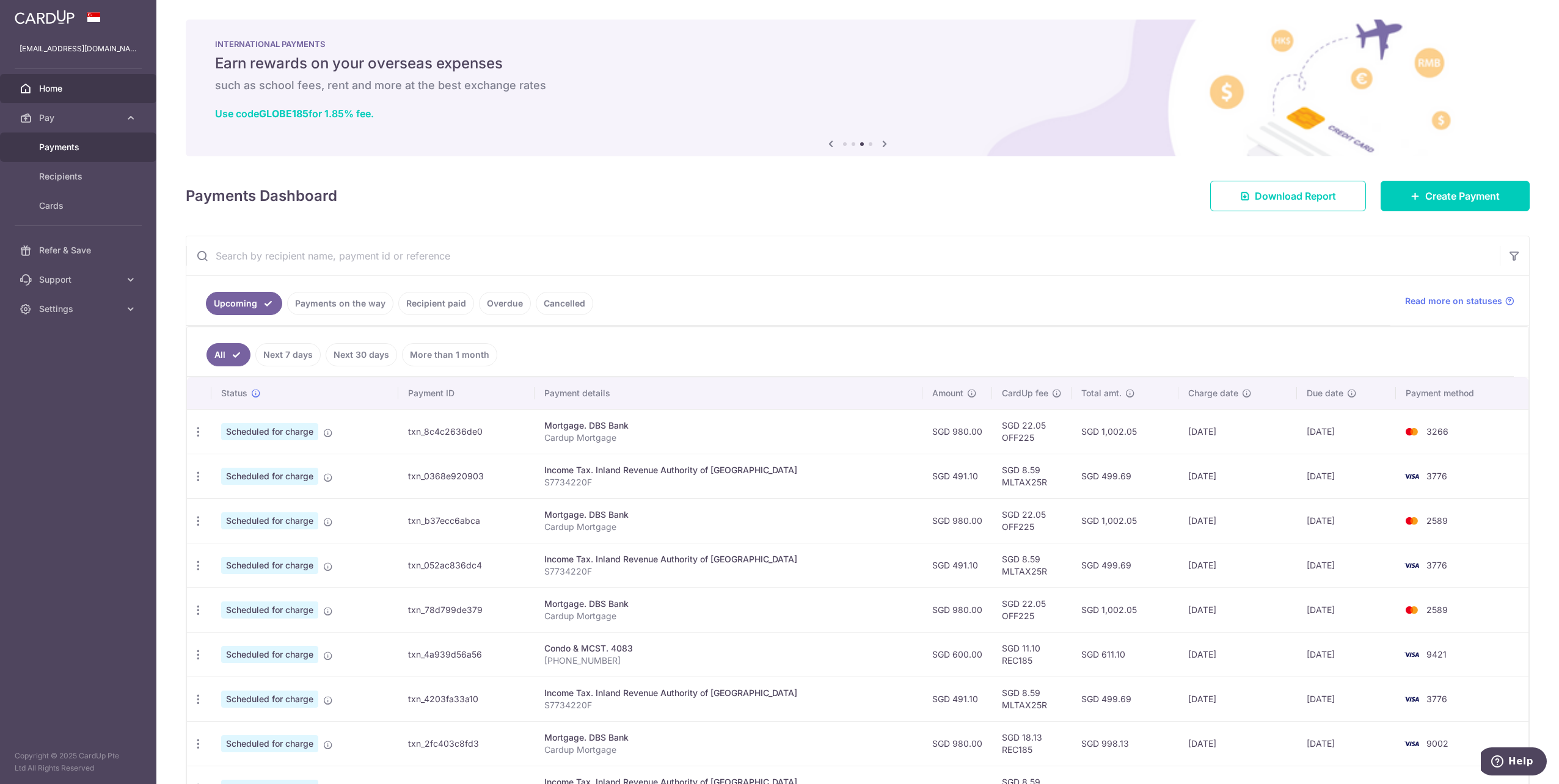
click at [82, 149] on span "Payments" at bounding box center [80, 147] width 81 height 12
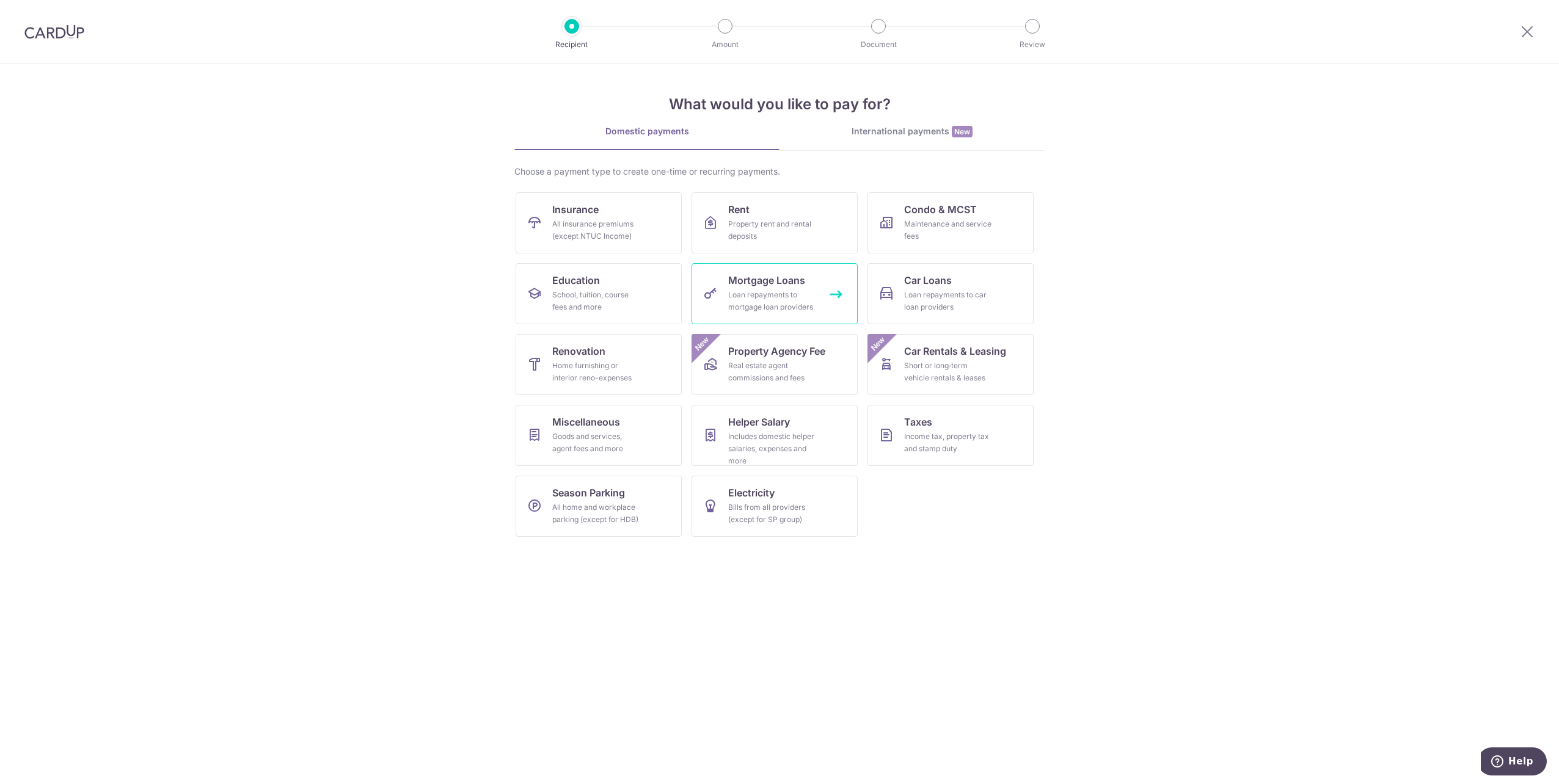
click at [787, 316] on link "Mortgage Loans Loan repayments to mortgage loan providers" at bounding box center [774, 293] width 166 height 61
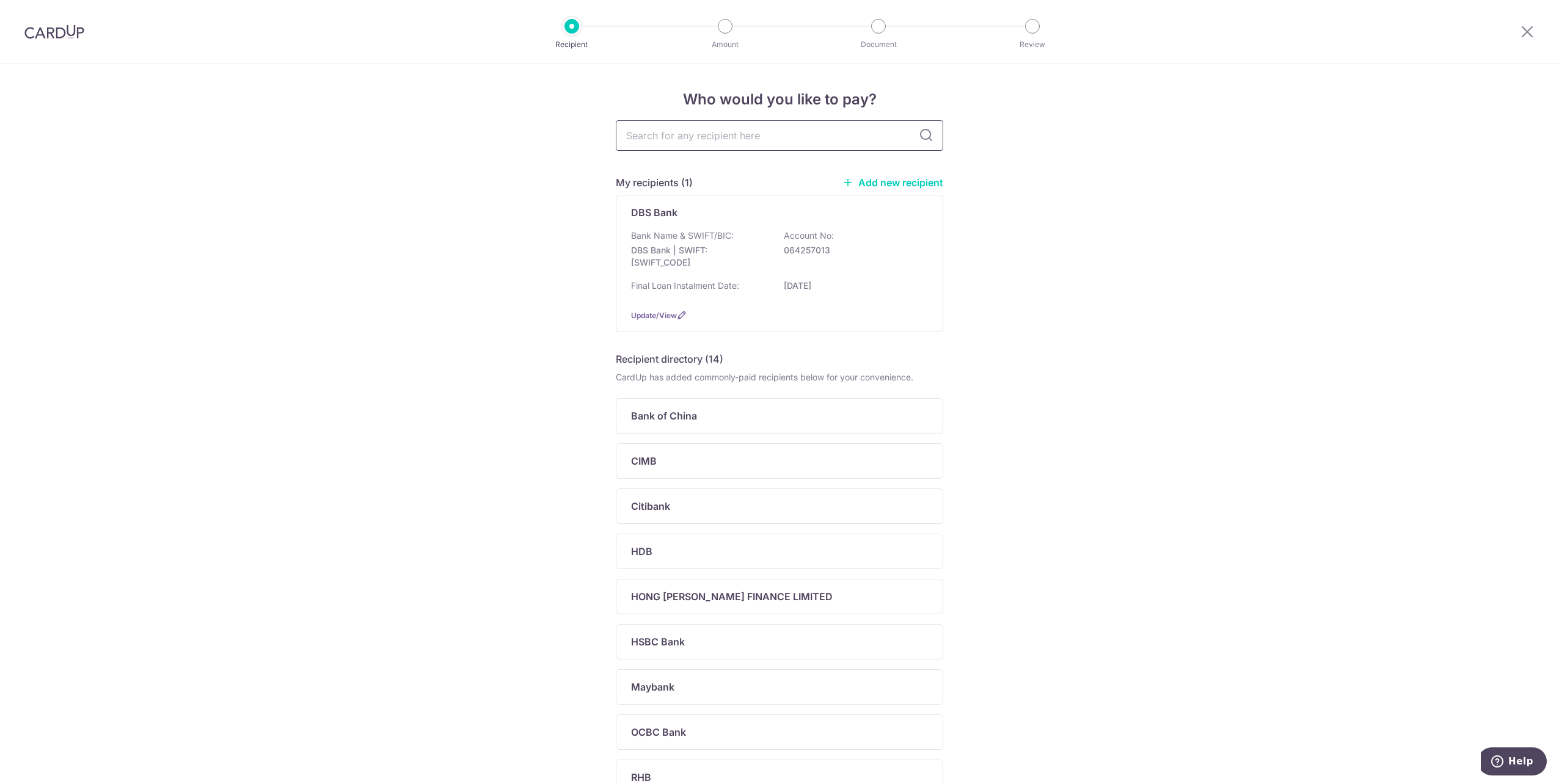
click at [767, 131] on input "text" at bounding box center [779, 135] width 327 height 31
click at [687, 240] on p "Bank Name & SWIFT/BIC:" at bounding box center [683, 235] width 103 height 12
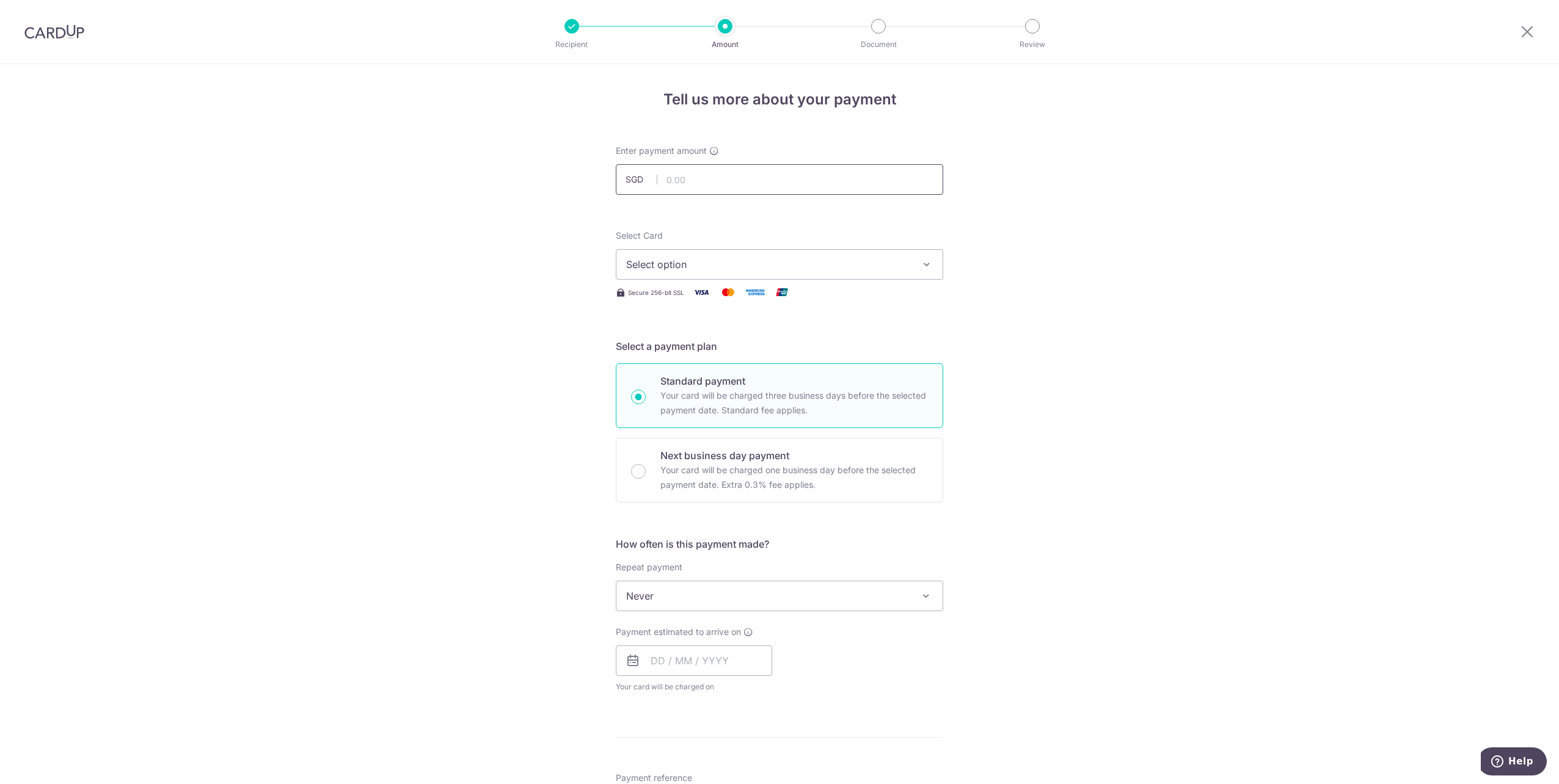
click at [721, 180] on input "text" at bounding box center [779, 179] width 327 height 31
type input "825.00"
click at [1074, 275] on div "Tell us more about your payment Enter payment amount SGD 825.00 825.00 Select C…" at bounding box center [780, 616] width 1559 height 1105
click at [825, 254] on button "Select option" at bounding box center [779, 264] width 327 height 31
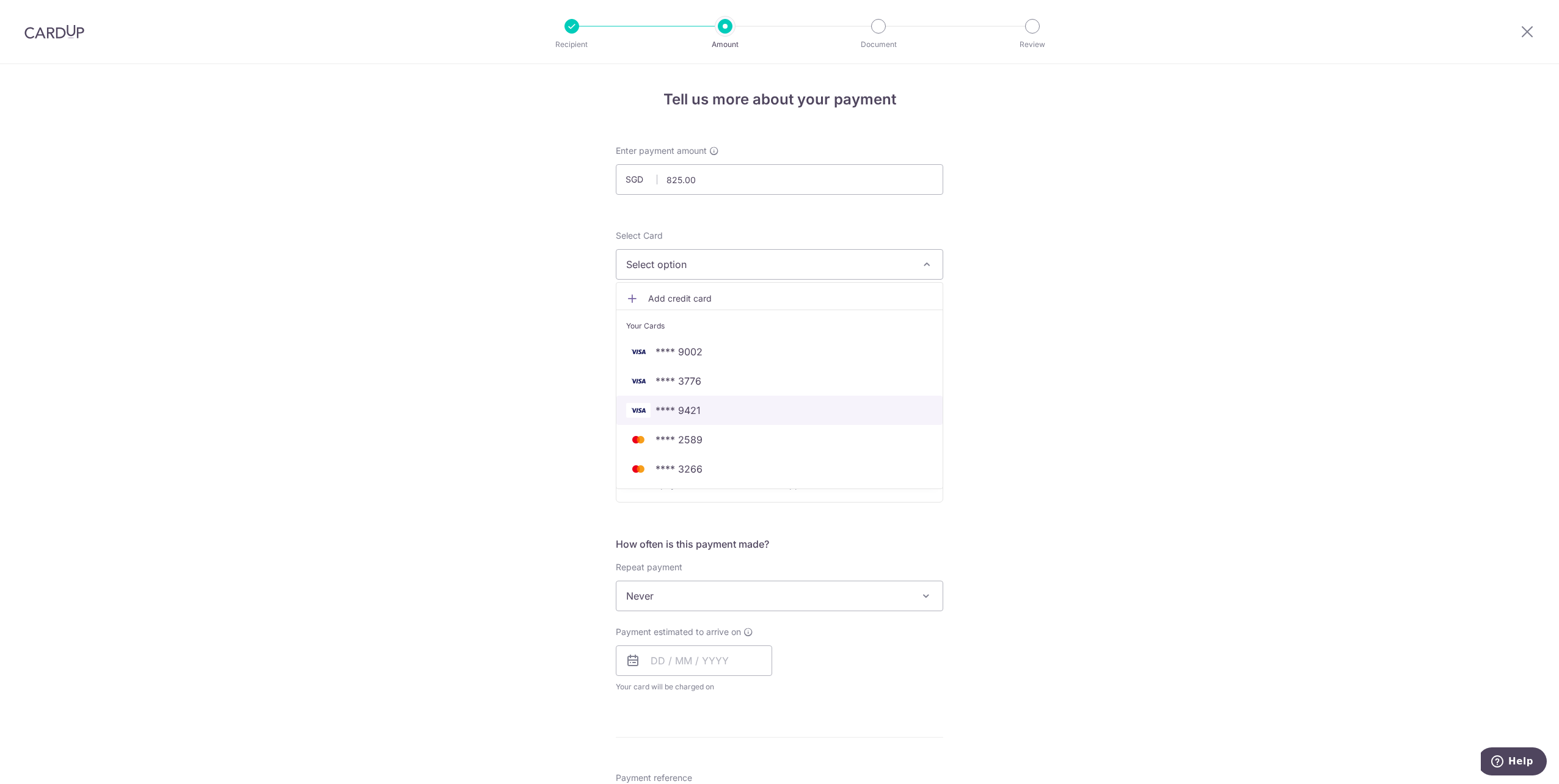
click at [697, 413] on span "**** 9421" at bounding box center [678, 410] width 45 height 15
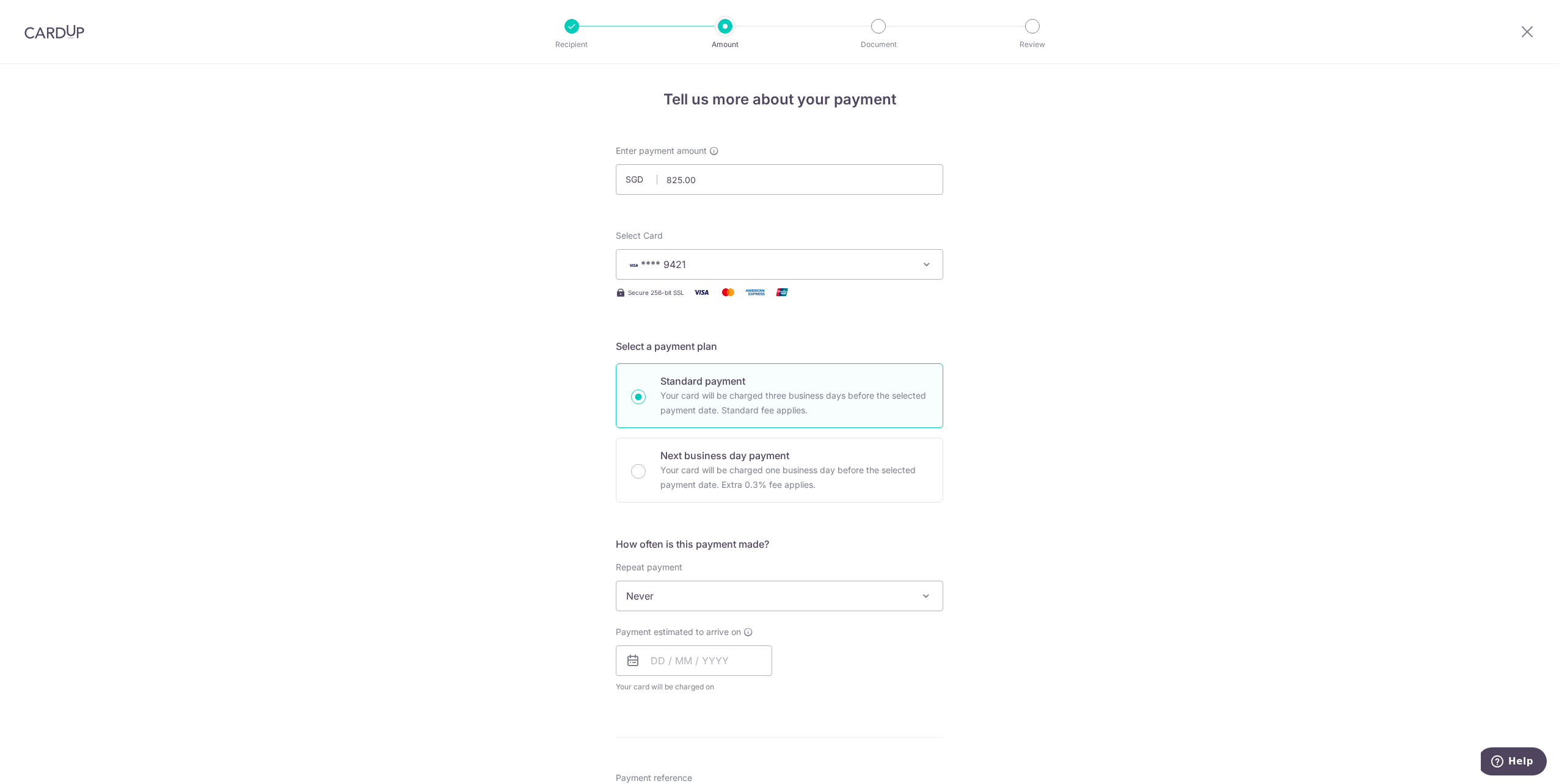
click at [509, 513] on div "Tell us more about your payment Enter payment amount SGD 825.00 825.00 Select C…" at bounding box center [780, 616] width 1559 height 1105
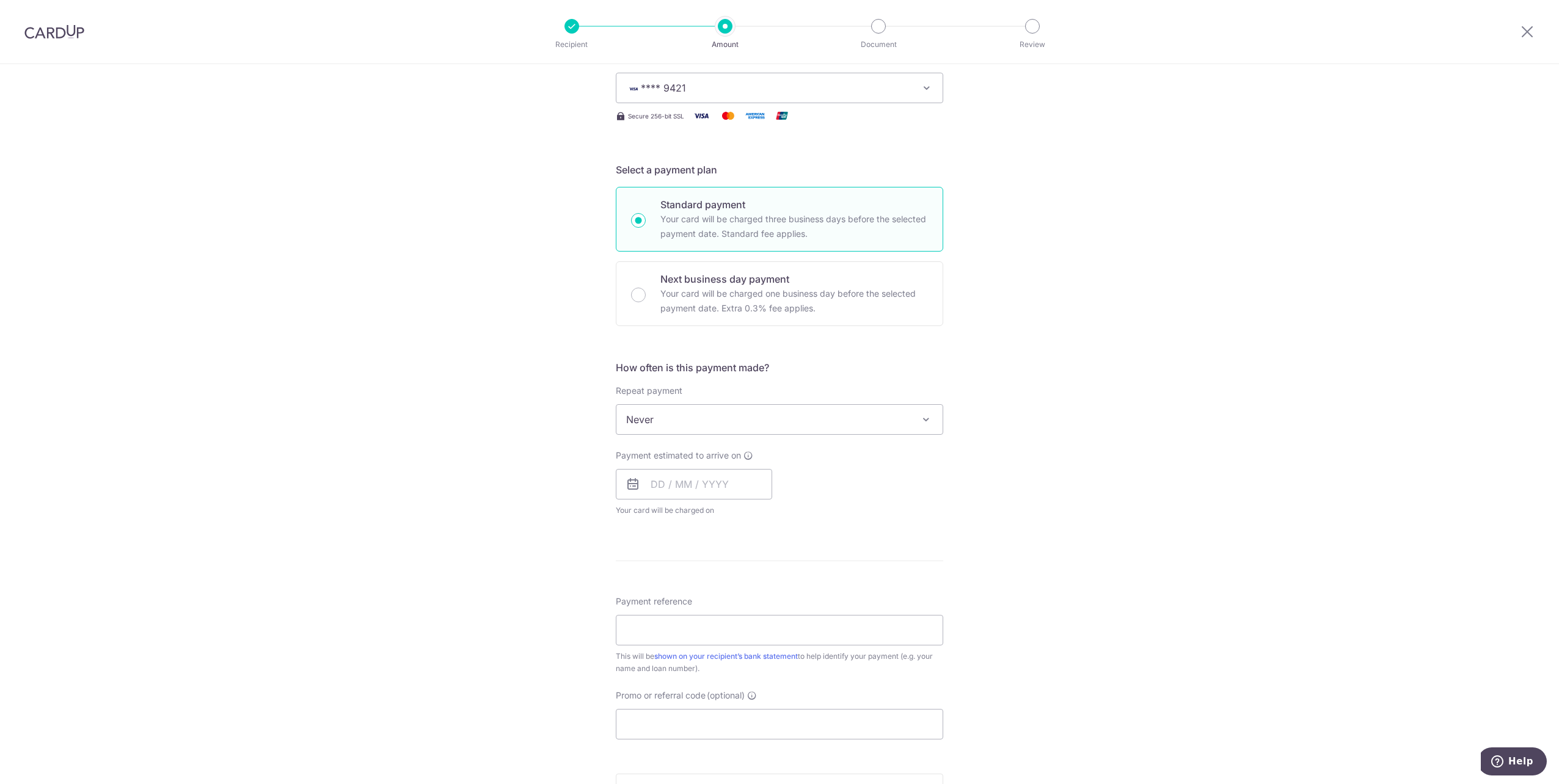
scroll to position [184, 0]
click at [796, 411] on span "Never" at bounding box center [780, 412] width 326 height 29
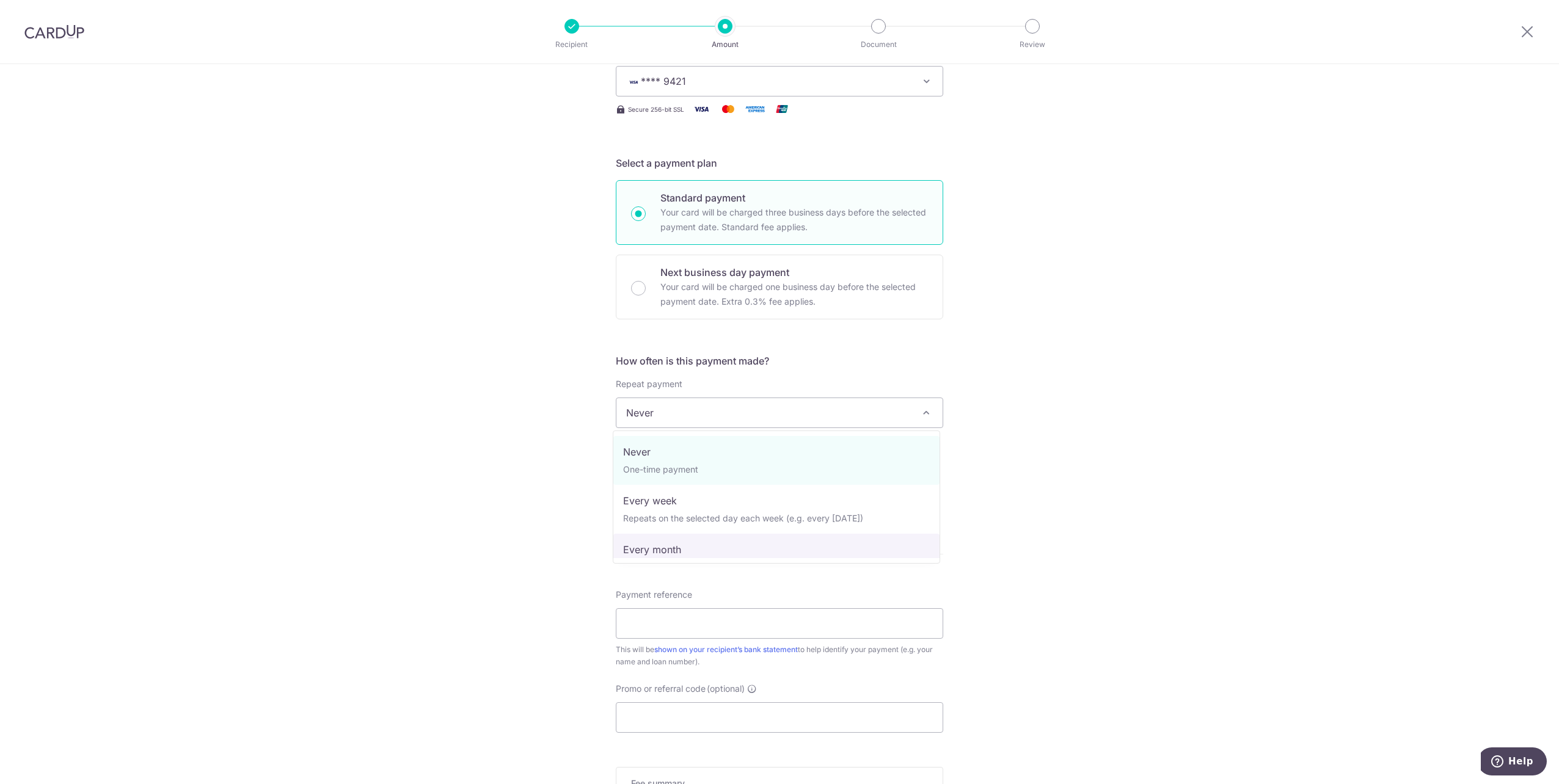
select select "3"
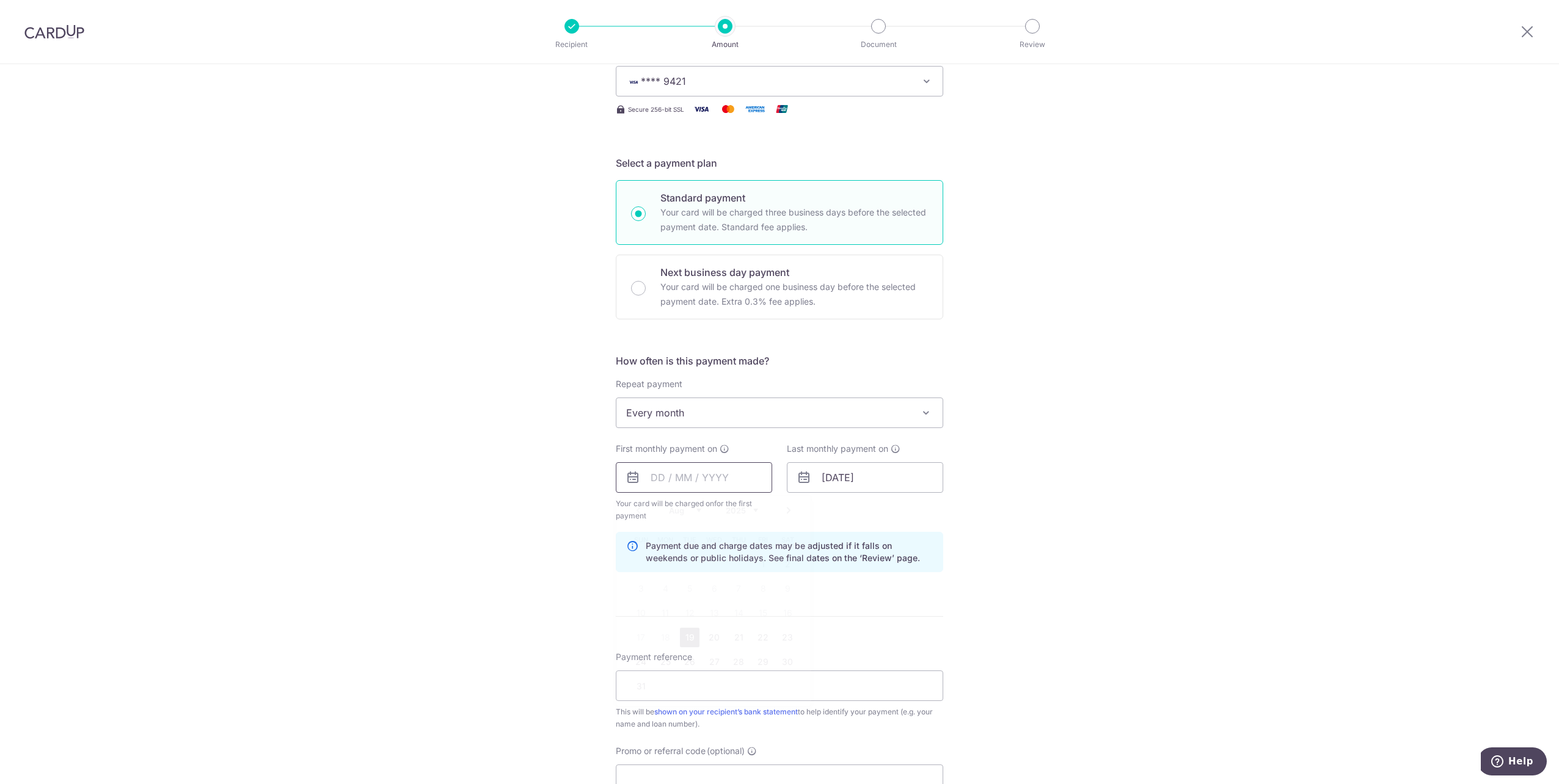
click at [658, 484] on input "text" at bounding box center [693, 478] width 156 height 31
drag, startPoint x: 861, startPoint y: 477, endPoint x: 954, endPoint y: 492, distance: 94.2
click at [943, 493] on div "01/03/2043 Prev Next Jan Feb Mar Apr May Jun Jul Aug Sep Oct Nov Dec 2024 2025 …" at bounding box center [865, 478] width 156 height 31
type input "01/03/2026"
click at [1009, 456] on div "Tell us more about your payment Enter payment amount SGD 825.00 825.00 Select C…" at bounding box center [780, 465] width 1559 height 1167
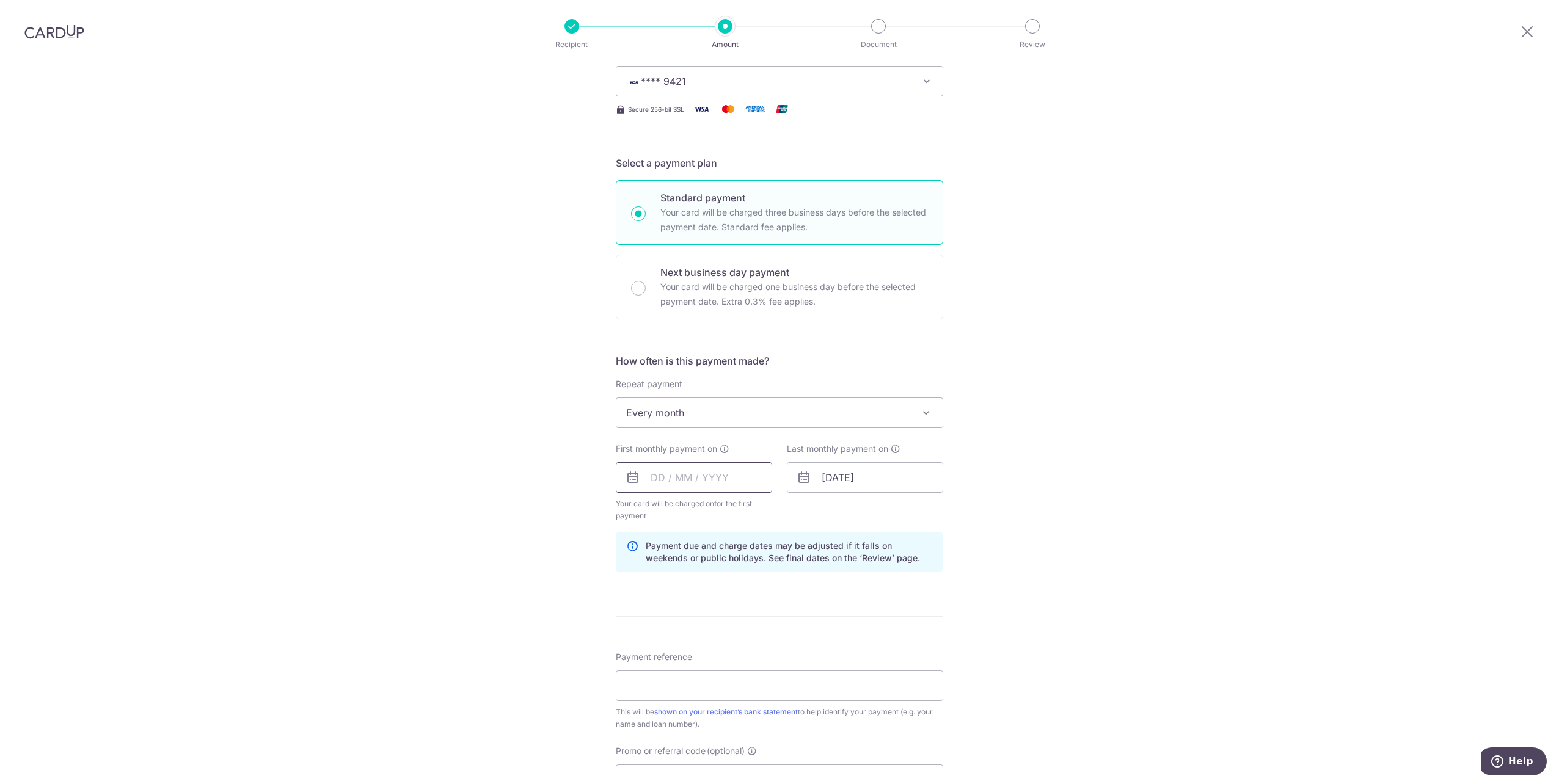
drag, startPoint x: 678, startPoint y: 472, endPoint x: 666, endPoint y: 480, distance: 14.4
click at [672, 478] on input "text" at bounding box center [693, 478] width 156 height 31
click at [733, 636] on link "21" at bounding box center [738, 637] width 20 height 20
type input "21/08/2025"
drag, startPoint x: 1131, startPoint y: 566, endPoint x: 1124, endPoint y: 567, distance: 7.1
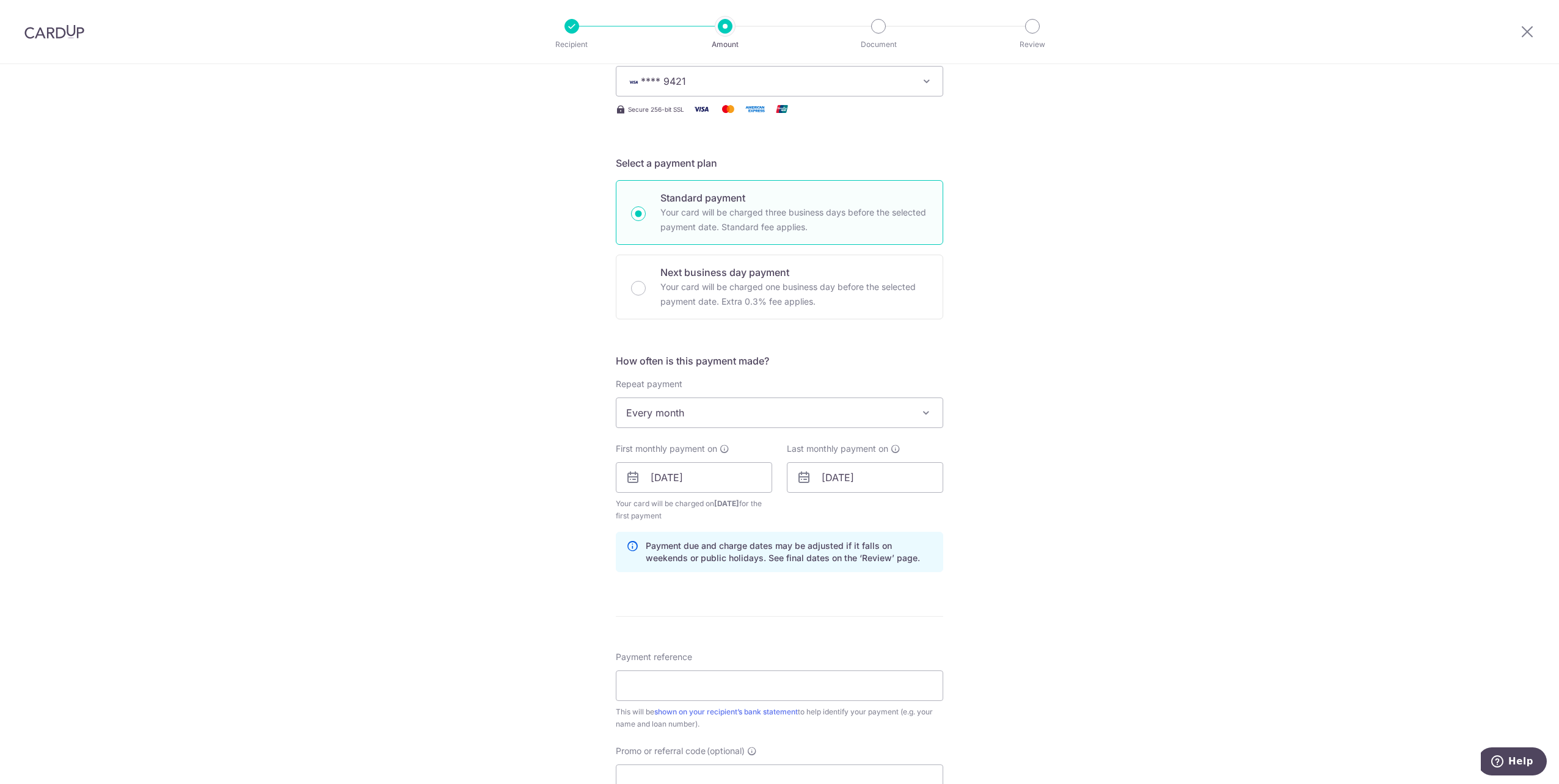
click at [1129, 567] on div "Tell us more about your payment Enter payment amount SGD 825.00 825.00 Select C…" at bounding box center [780, 465] width 1559 height 1167
drag, startPoint x: 702, startPoint y: 680, endPoint x: 708, endPoint y: 674, distance: 8.5
click at [702, 680] on input "Payment reference" at bounding box center [779, 686] width 327 height 31
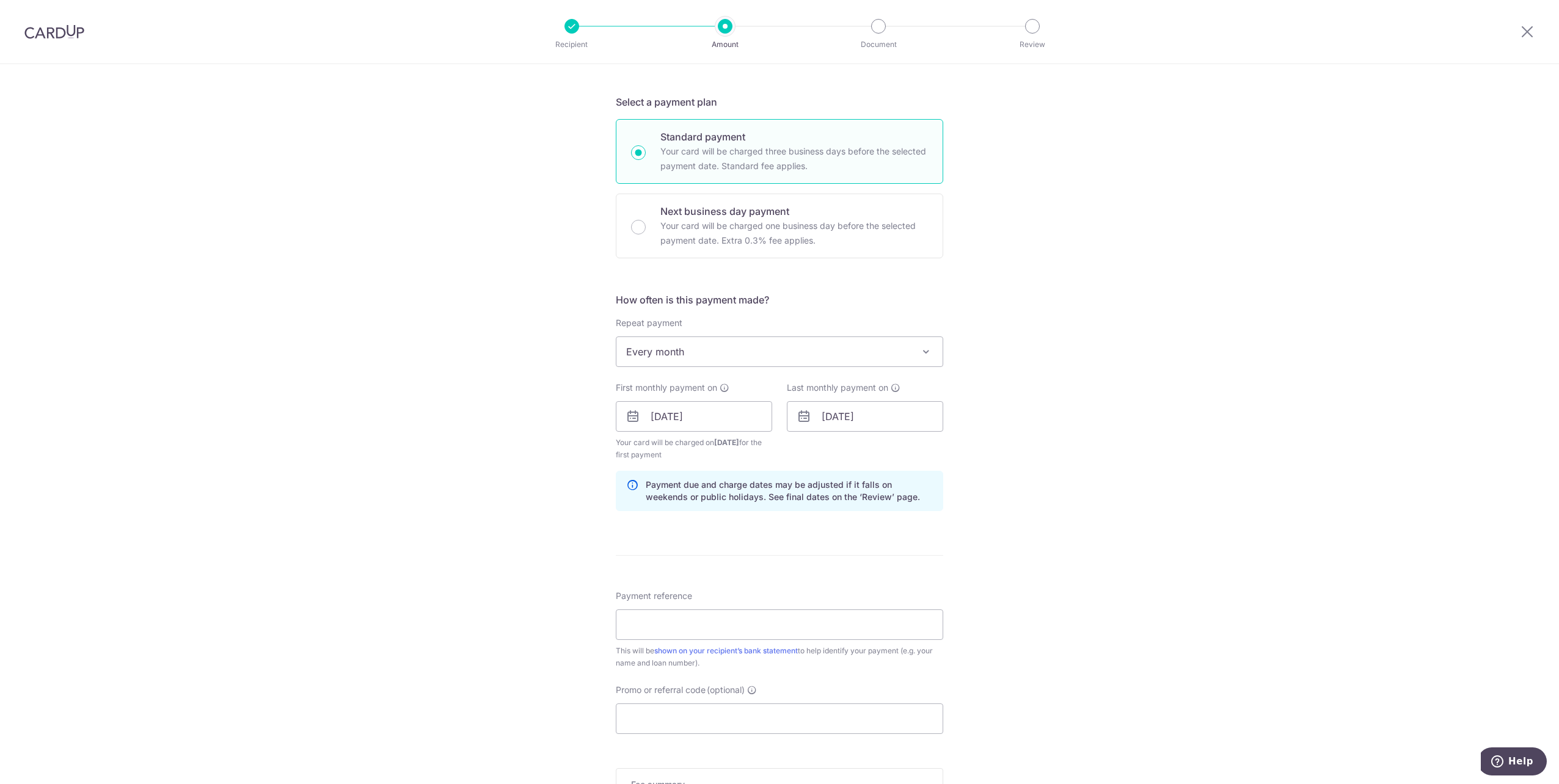
click at [350, 688] on div "Tell us more about your payment Enter payment amount SGD 825.00 825.00 Select C…" at bounding box center [780, 404] width 1559 height 1167
click at [647, 728] on input "Promo or referral code (optional)" at bounding box center [779, 718] width 327 height 31
click at [641, 614] on input "Payment reference" at bounding box center [779, 625] width 327 height 31
type input "Cardup Mortgage"
type input "REC185"
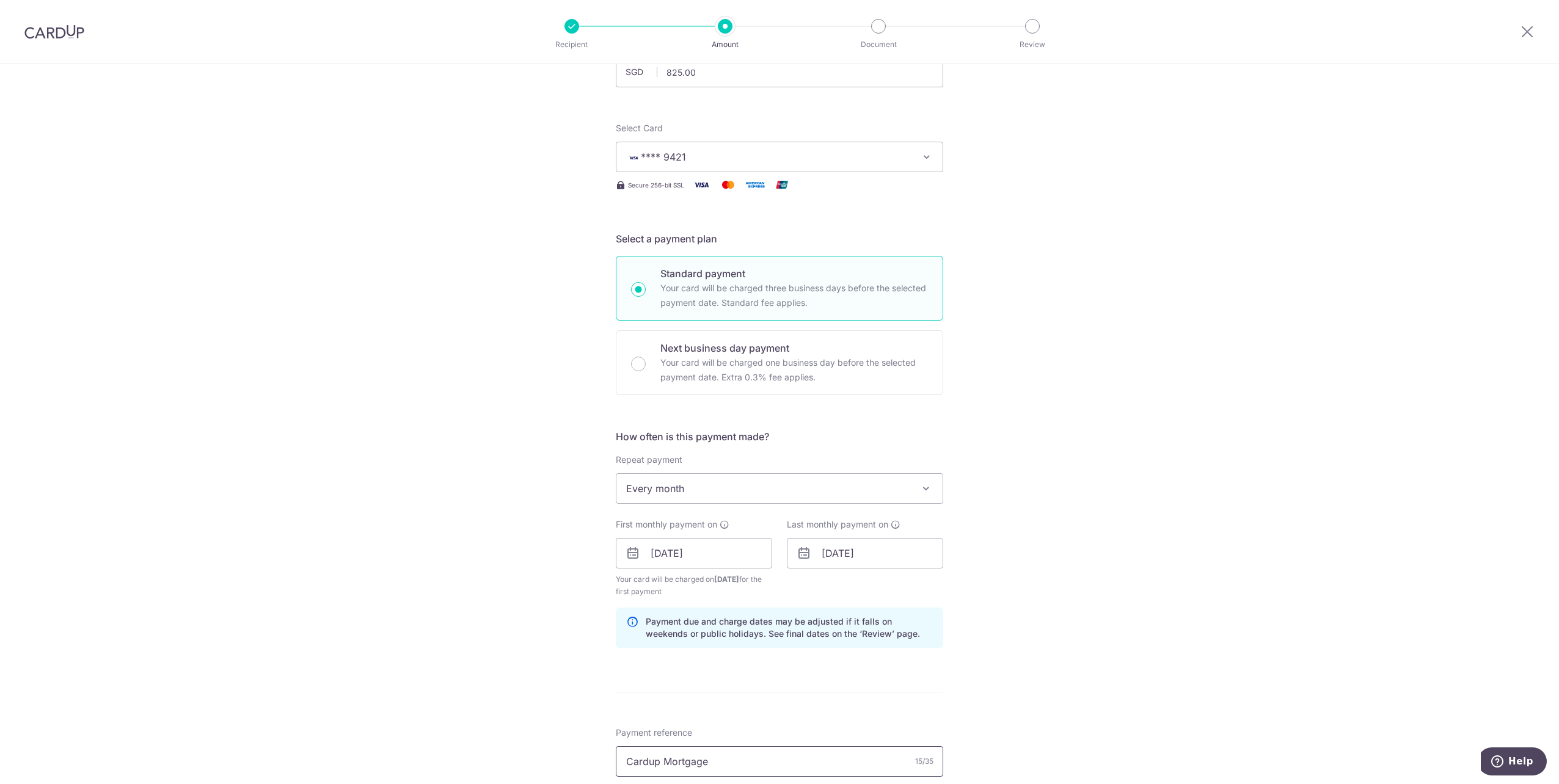
scroll to position [0, 0]
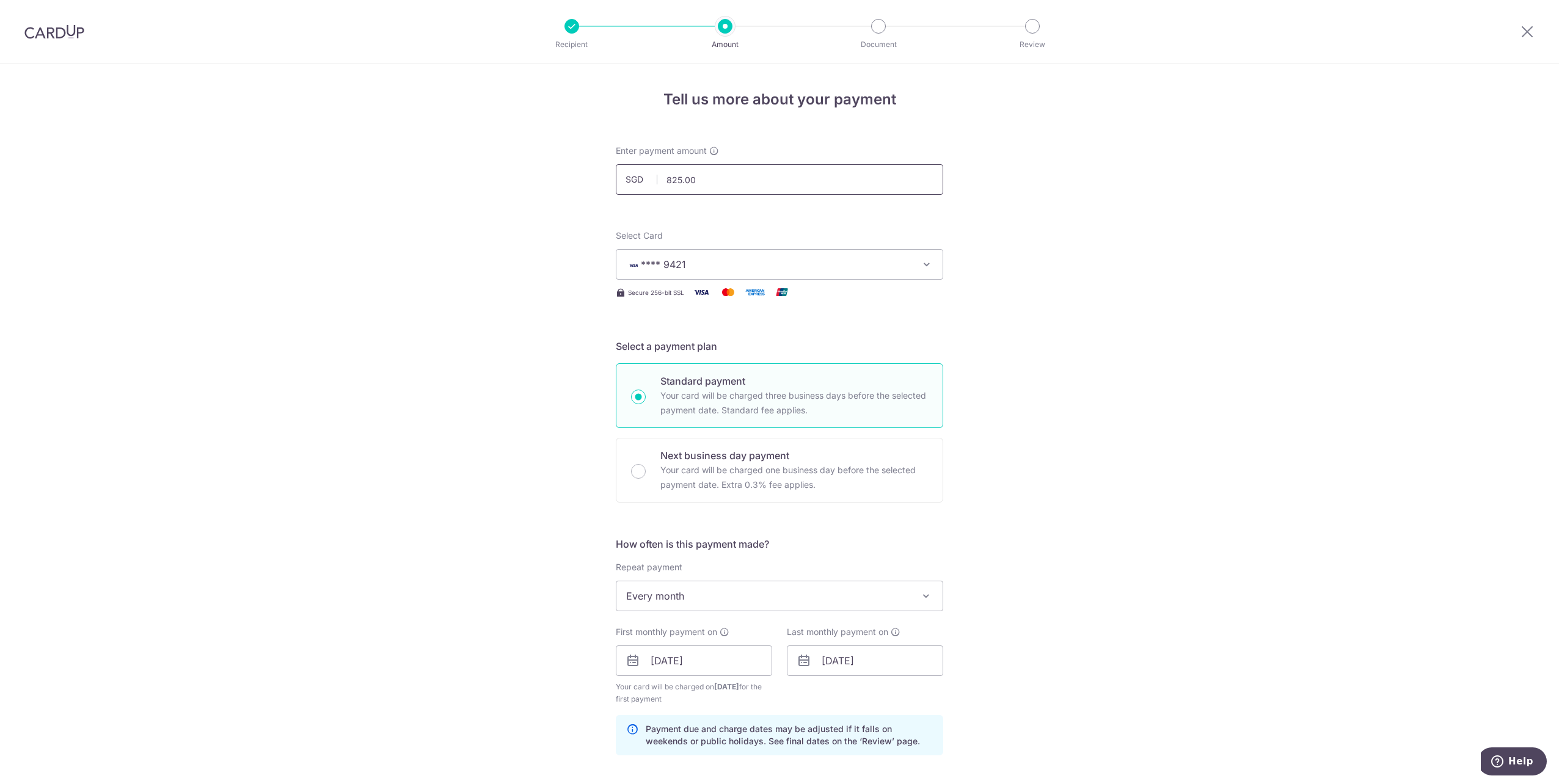
drag, startPoint x: 668, startPoint y: 179, endPoint x: 676, endPoint y: 182, distance: 8.5
click at [676, 182] on input "825.00" at bounding box center [779, 179] width 327 height 31
type input "830.00"
click at [1109, 232] on div "Tell us more about your payment Enter payment amount SGD 830.00 825.00 Select C…" at bounding box center [780, 674] width 1559 height 1222
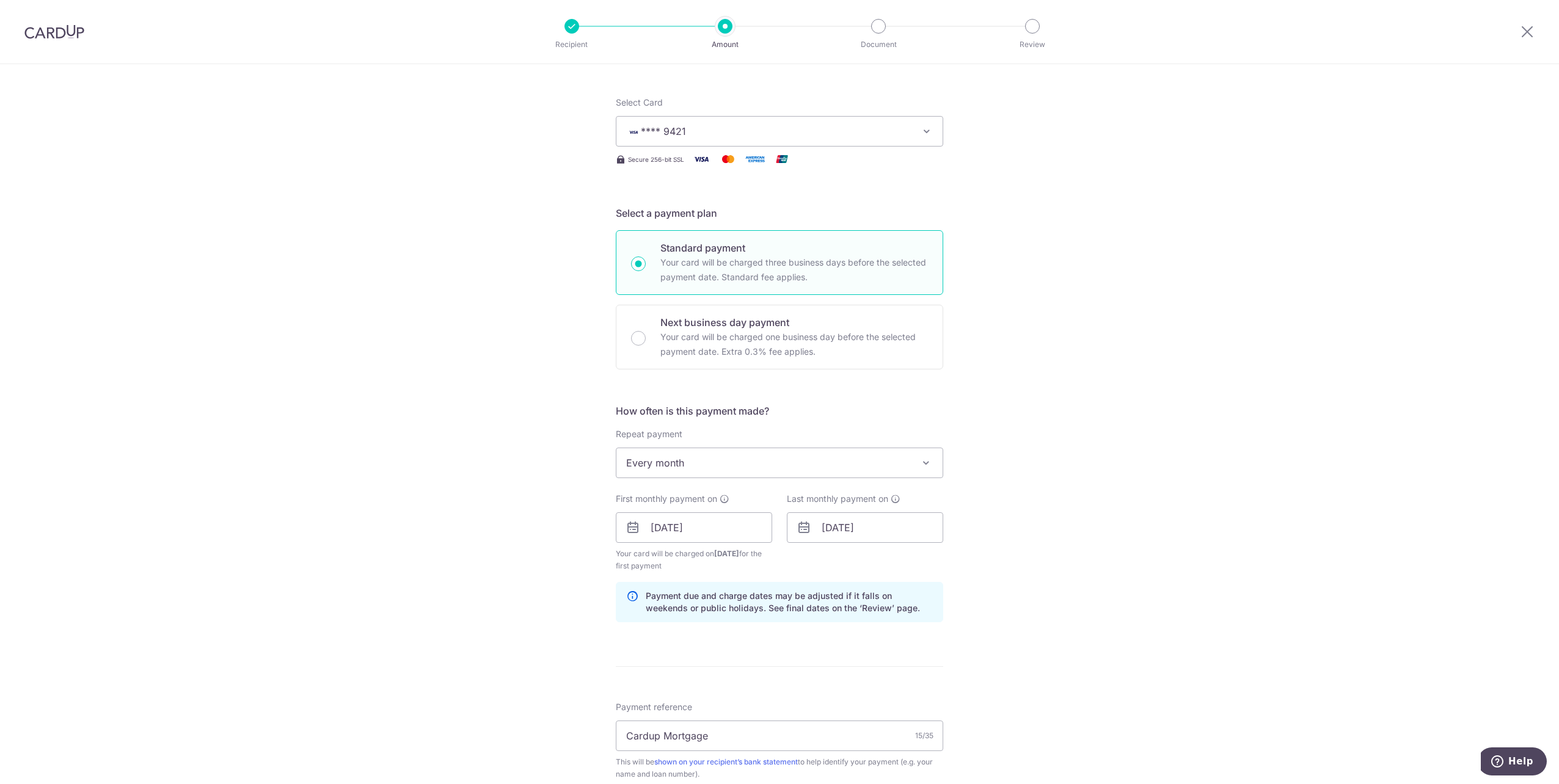
scroll to position [427, 0]
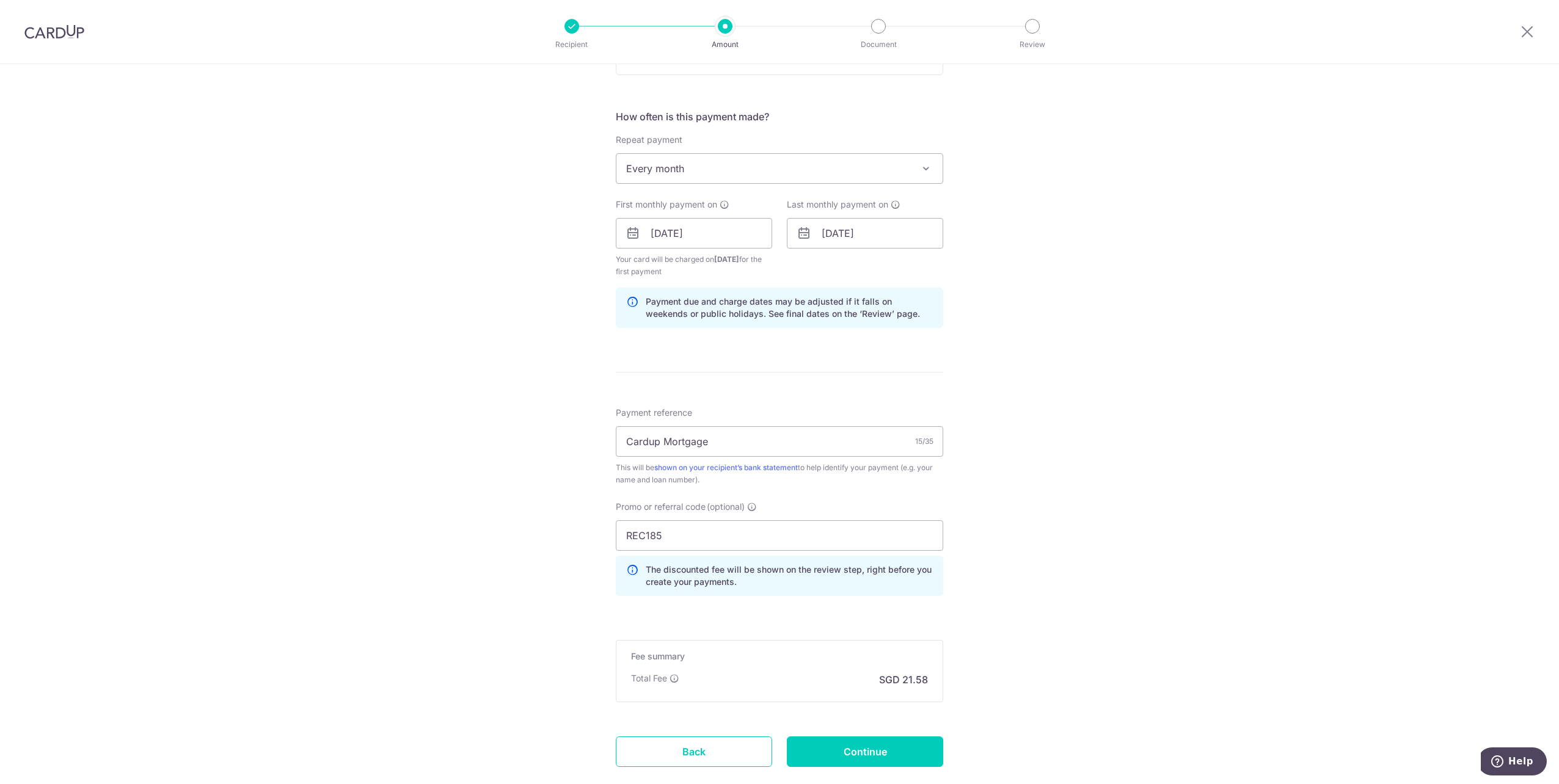
click at [780, 670] on div "Fee summary Base fee Extend fee Next-day fee Total Fee SGD 21.58" at bounding box center [779, 671] width 327 height 63
click at [673, 678] on icon at bounding box center [675, 678] width 9 height 9
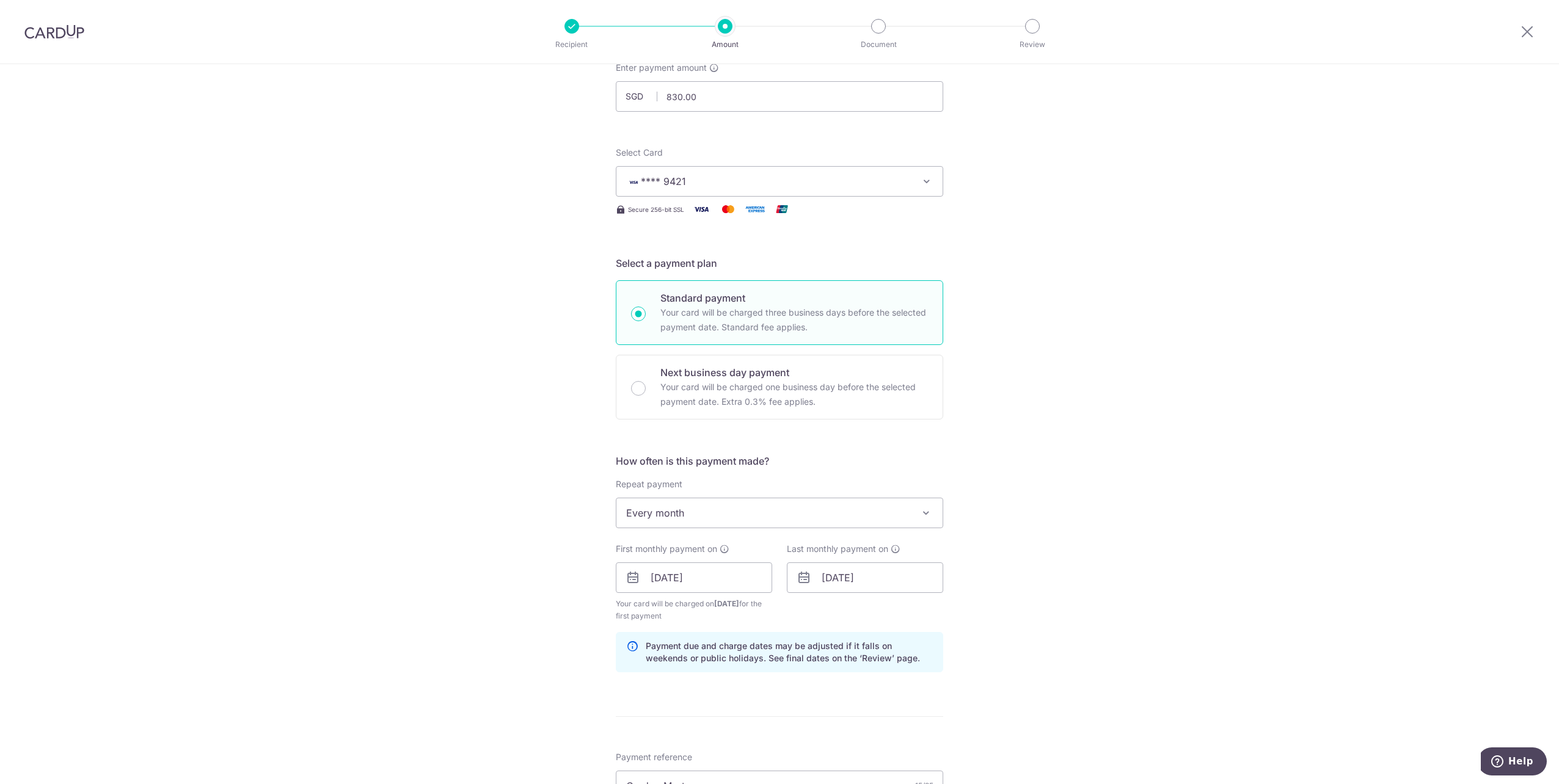
scroll to position [0, 0]
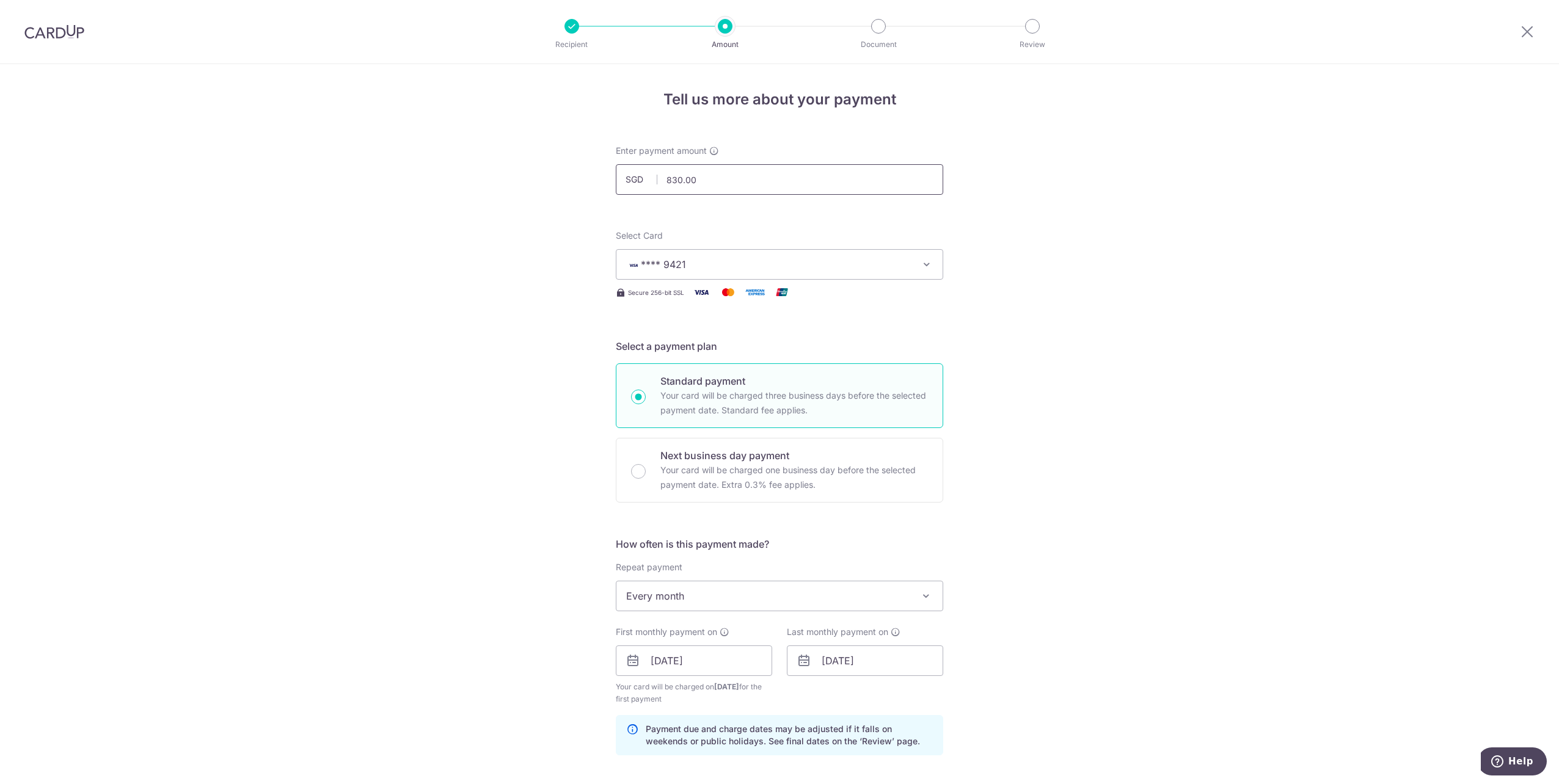
click at [756, 183] on input "830.00" at bounding box center [779, 179] width 327 height 31
click at [1256, 403] on div "Tell us more about your payment Enter payment amount SGD 830.00 830.00 Select C…" at bounding box center [780, 674] width 1559 height 1222
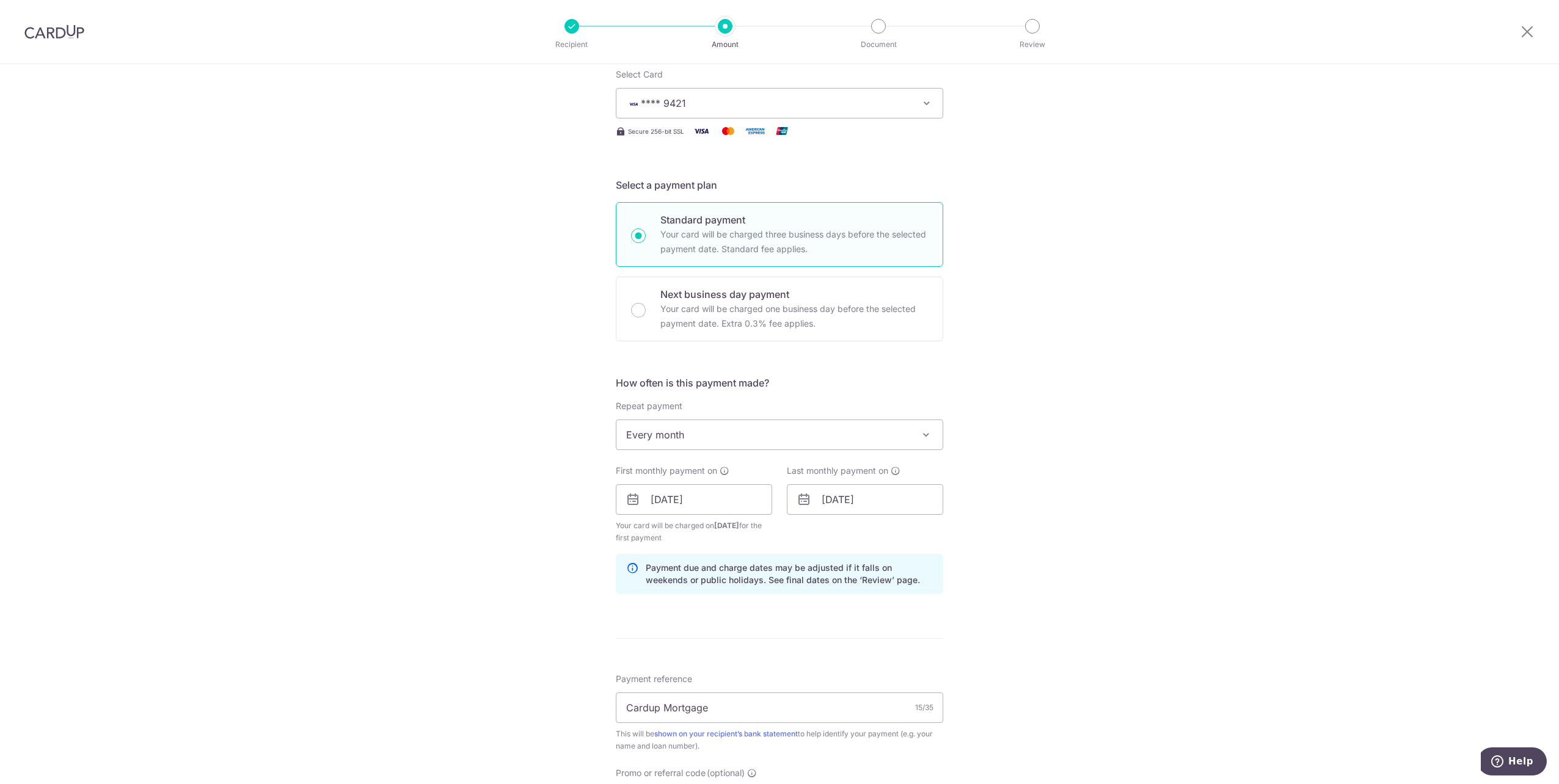
scroll to position [489, 0]
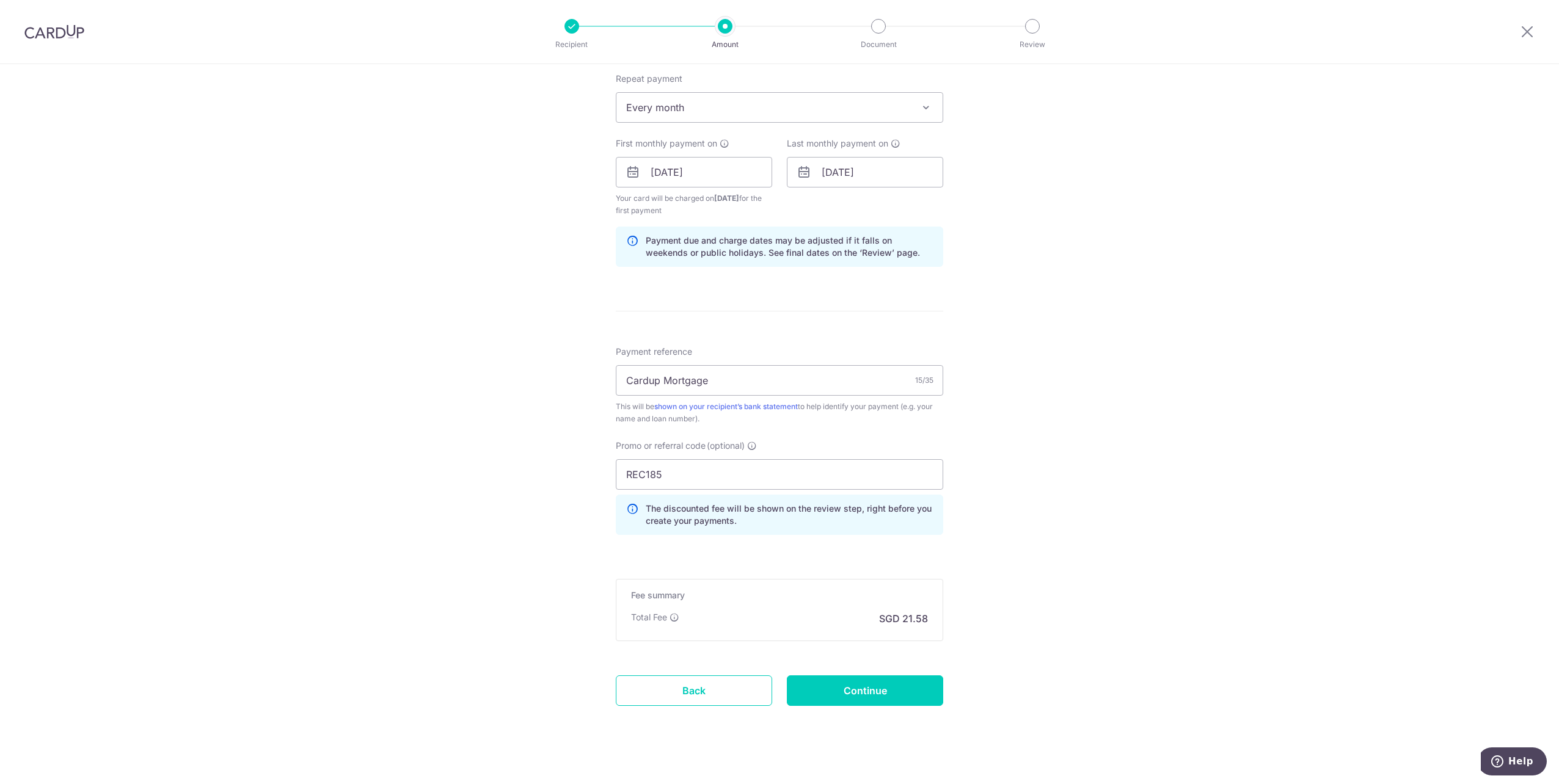
click at [747, 605] on div "Fee summary Base fee Extend fee Next-day fee Total Fee SGD 21.58" at bounding box center [779, 610] width 327 height 63
click at [885, 688] on input "Continue" at bounding box center [865, 690] width 156 height 31
type input "Create Schedule"
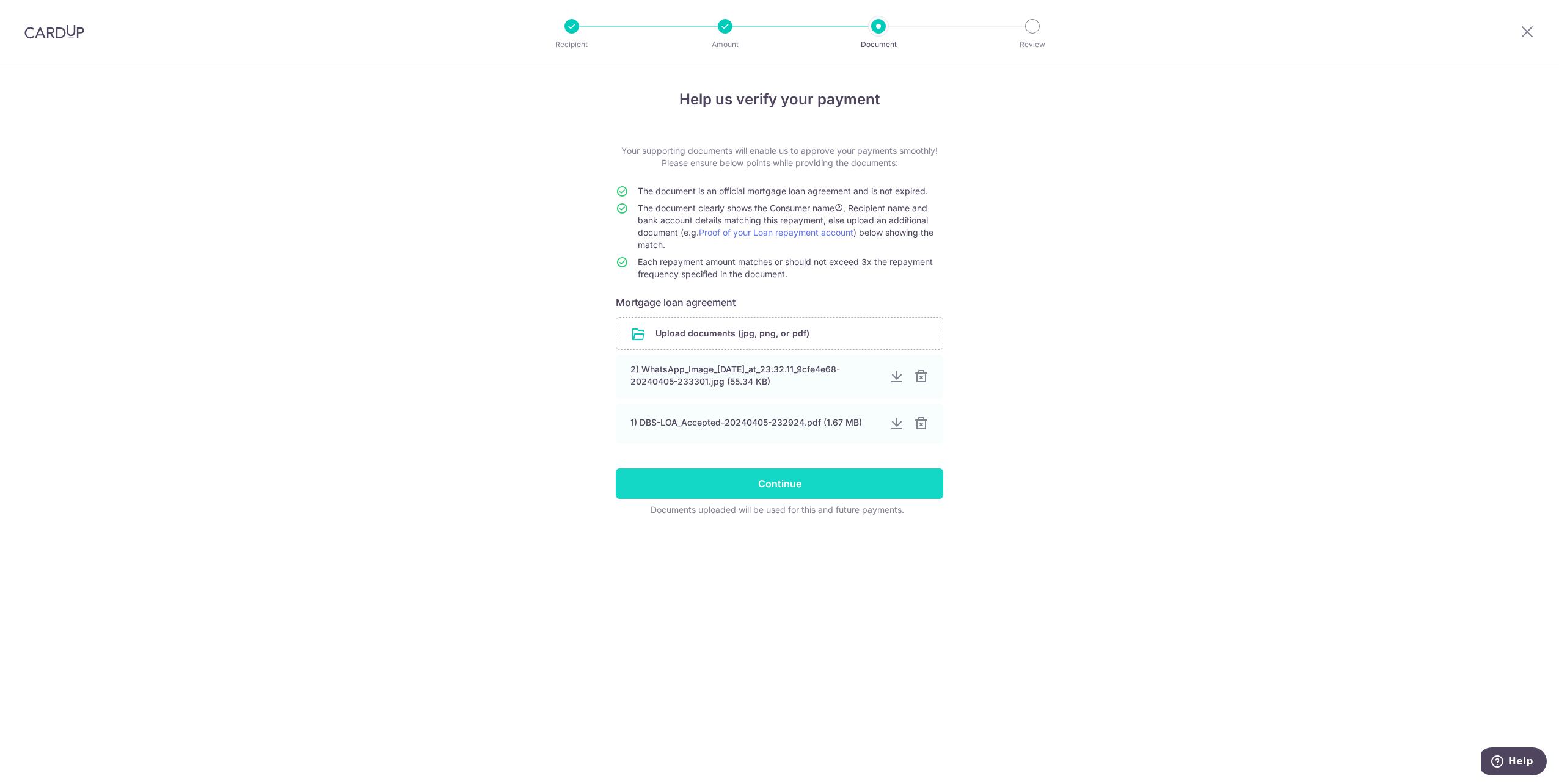
click at [831, 481] on input "Continue" at bounding box center [779, 483] width 327 height 31
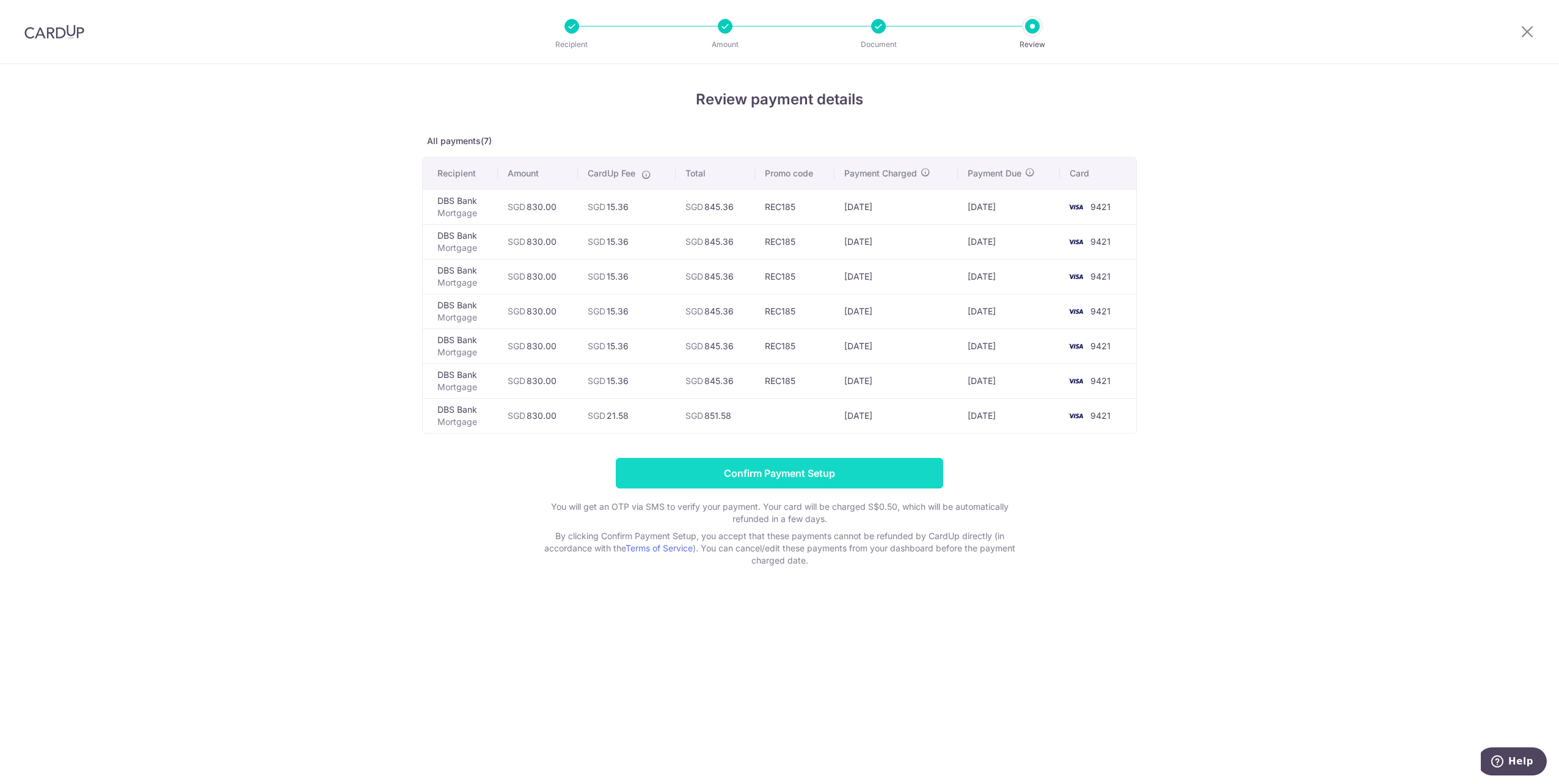
click at [786, 475] on input "Confirm Payment Setup" at bounding box center [779, 473] width 327 height 31
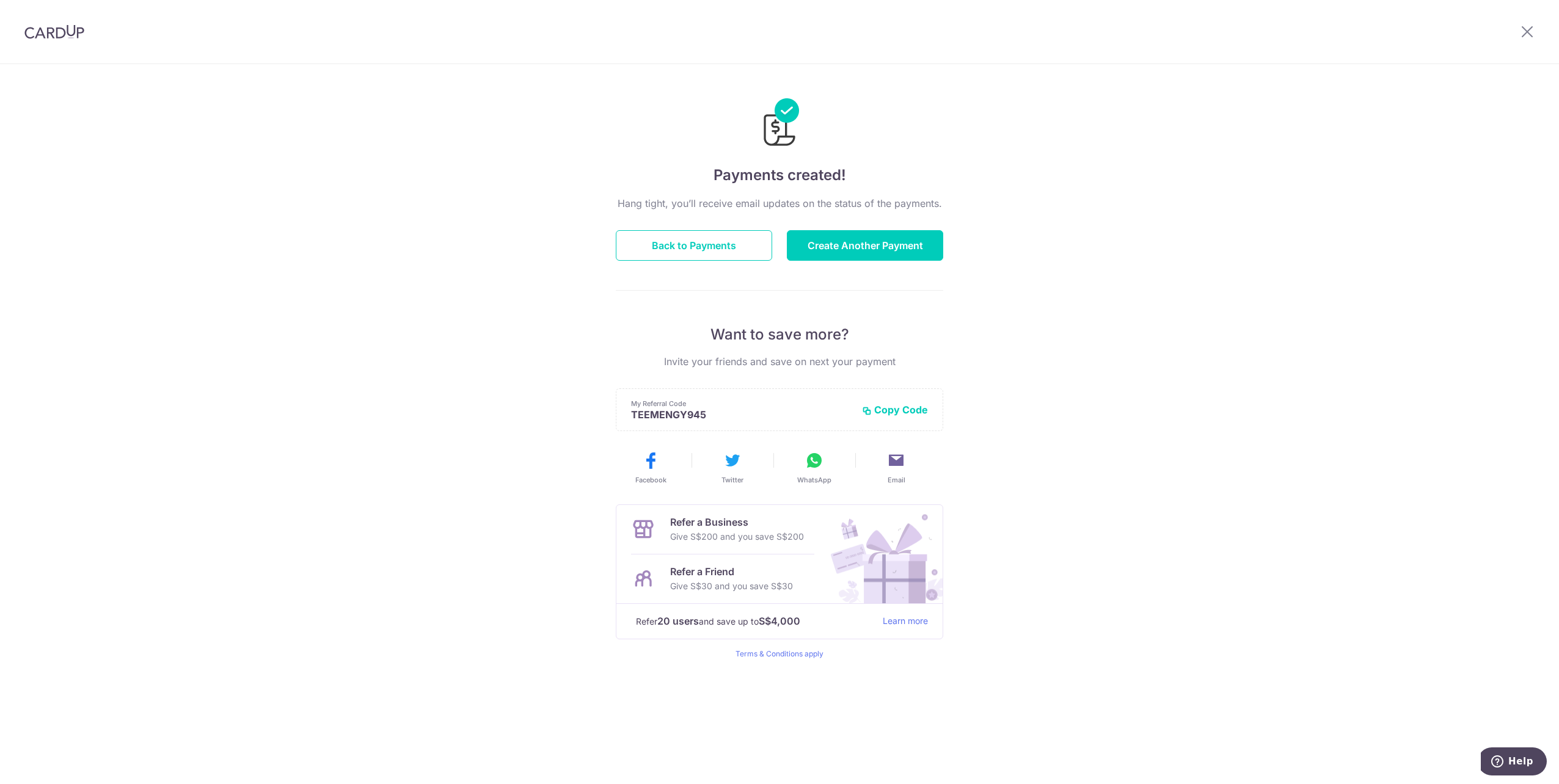
click at [1264, 329] on div "Payments created! Hang tight, you’ll receive email updates on the status of the…" at bounding box center [780, 423] width 1559 height 720
click at [1534, 31] on icon at bounding box center [1527, 31] width 15 height 15
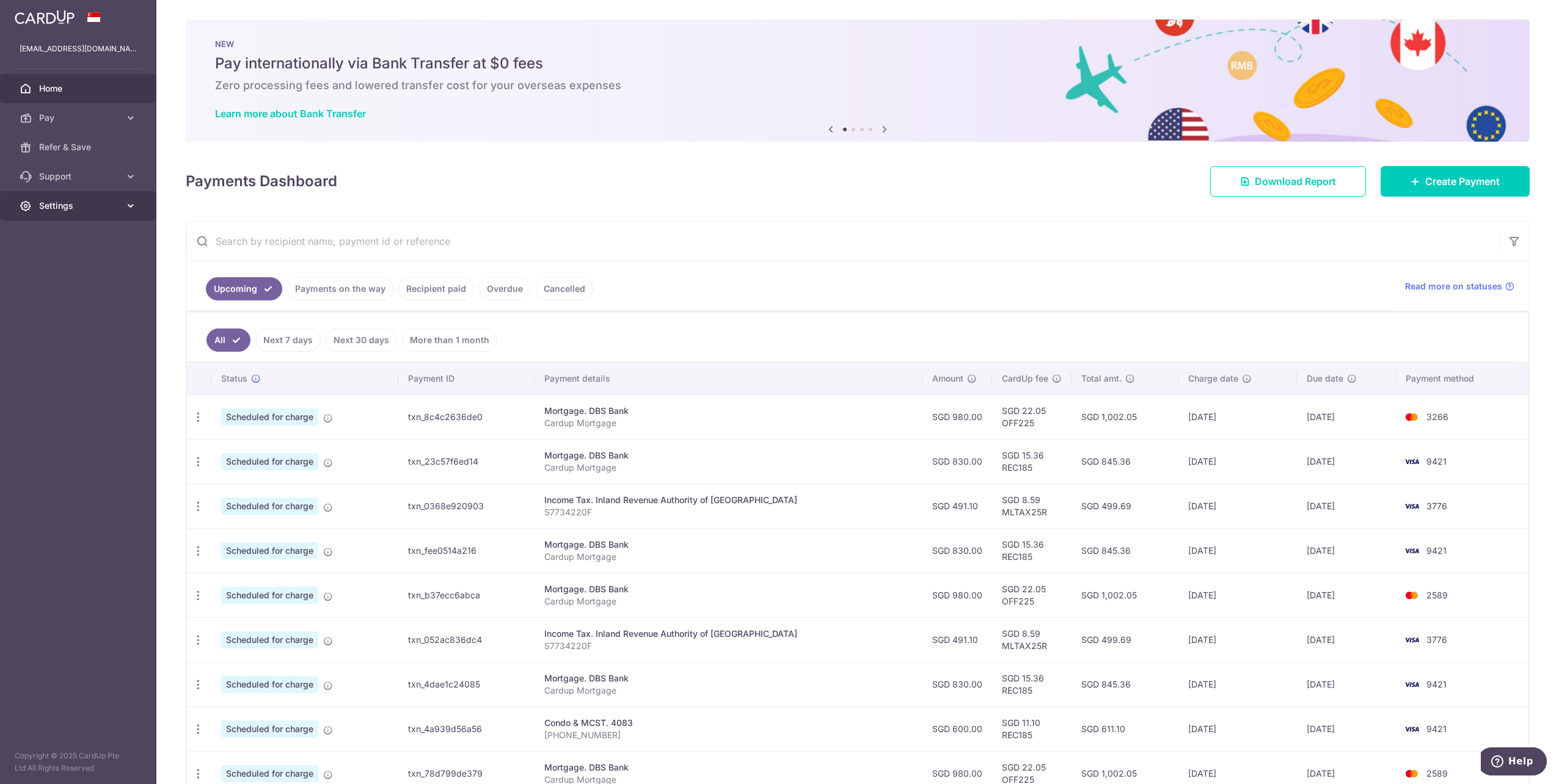
click at [122, 205] on link "Settings" at bounding box center [78, 205] width 156 height 29
click at [45, 259] on span "Logout" at bounding box center [80, 264] width 81 height 12
